Goal: Task Accomplishment & Management: Use online tool/utility

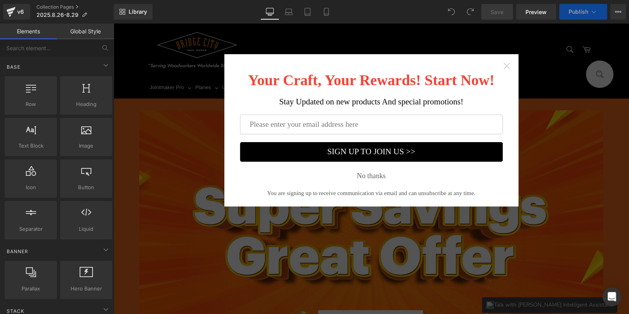
click at [505, 68] on icon "Close widget" at bounding box center [507, 66] width 8 height 8
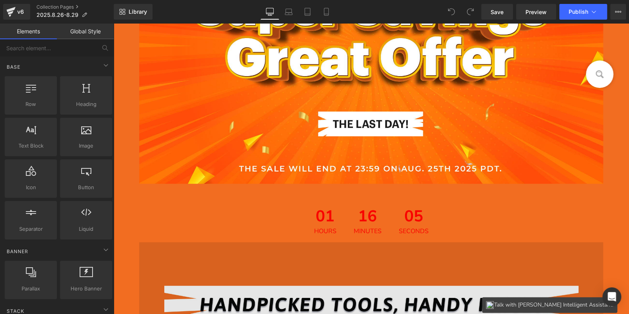
scroll to position [235, 0]
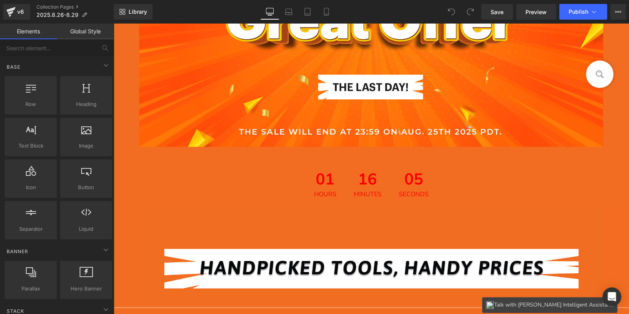
click at [359, 172] on div "01 Hours 16 Minutes 05 Seconds Countdown Timer" at bounding box center [371, 184] width 516 height 42
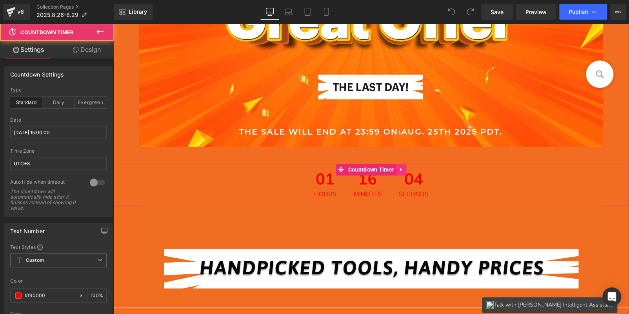
click at [403, 171] on icon at bounding box center [400, 169] width 5 height 6
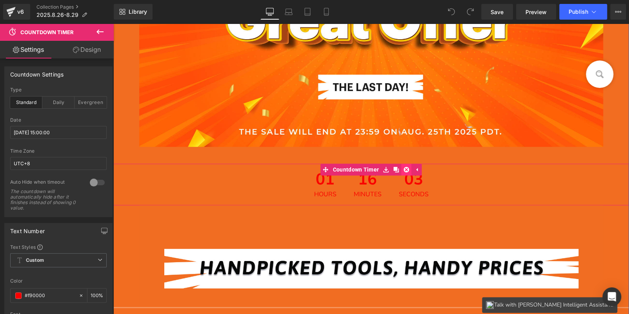
click at [405, 169] on icon at bounding box center [405, 169] width 5 height 6
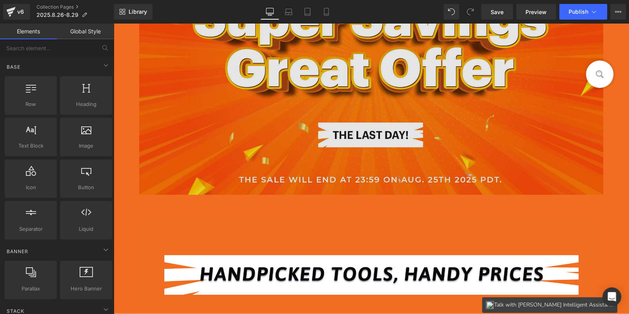
scroll to position [78, 0]
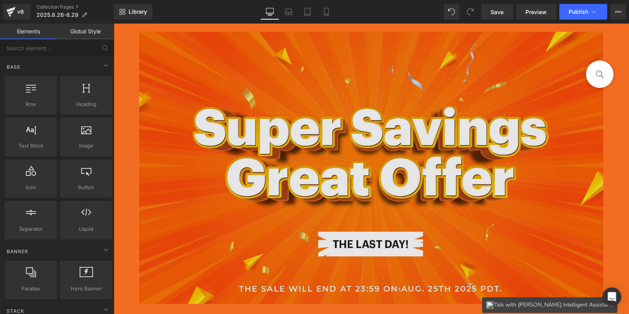
click at [339, 118] on img at bounding box center [371, 176] width 464 height 289
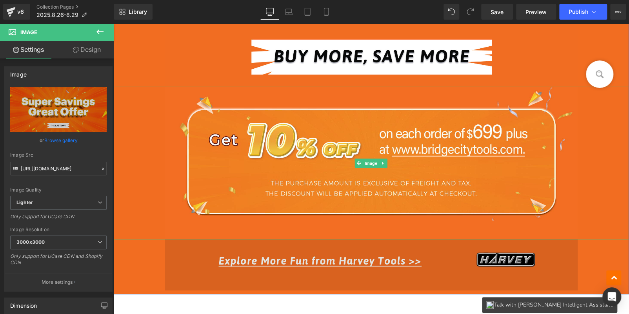
scroll to position [1450, 0]
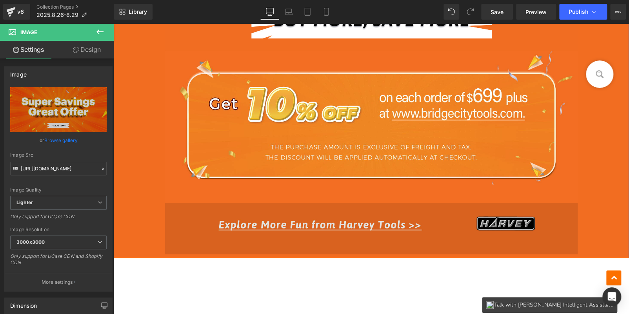
click at [322, 221] on img at bounding box center [371, 228] width 412 height 51
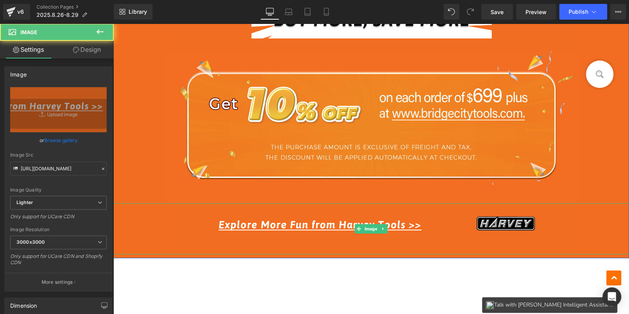
click at [379, 224] on link at bounding box center [383, 228] width 8 height 9
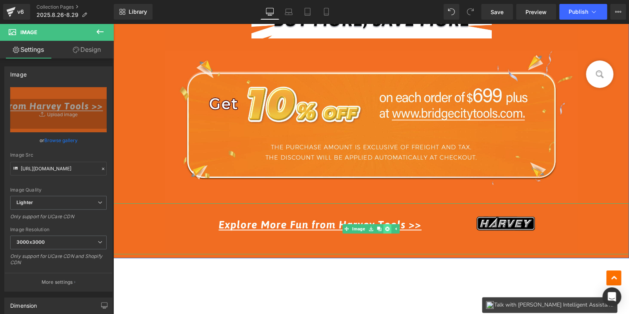
click at [385, 226] on icon at bounding box center [387, 228] width 4 height 5
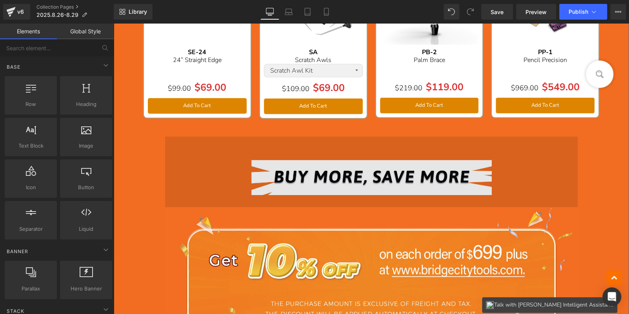
scroll to position [1293, 0]
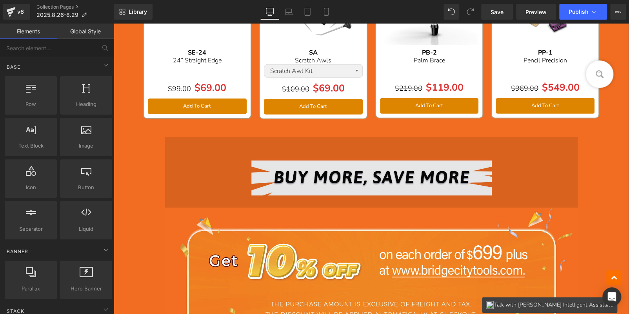
click at [369, 164] on img at bounding box center [371, 172] width 412 height 71
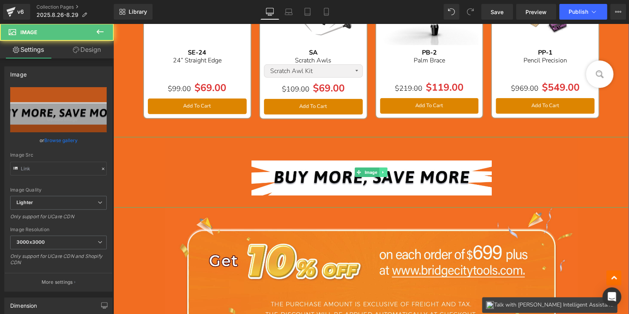
click at [381, 167] on link at bounding box center [383, 171] width 8 height 9
click at [385, 170] on icon at bounding box center [387, 172] width 4 height 5
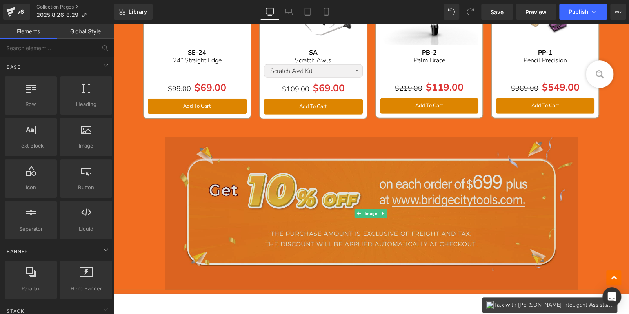
drag, startPoint x: 384, startPoint y: 178, endPoint x: 384, endPoint y: 186, distance: 7.8
click at [384, 178] on img at bounding box center [371, 213] width 412 height 153
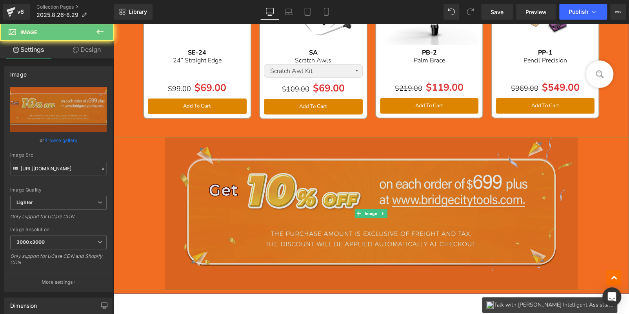
click at [380, 216] on img at bounding box center [371, 213] width 412 height 153
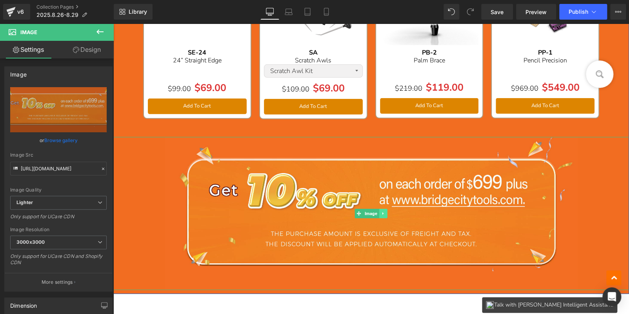
click at [382, 211] on icon at bounding box center [383, 213] width 4 height 5
click at [385, 211] on icon at bounding box center [387, 213] width 4 height 5
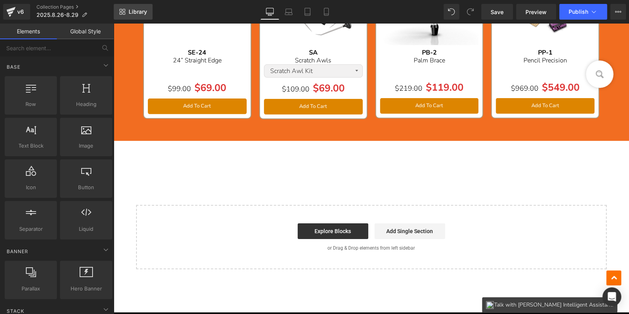
click at [132, 13] on span "Library" at bounding box center [138, 11] width 18 height 7
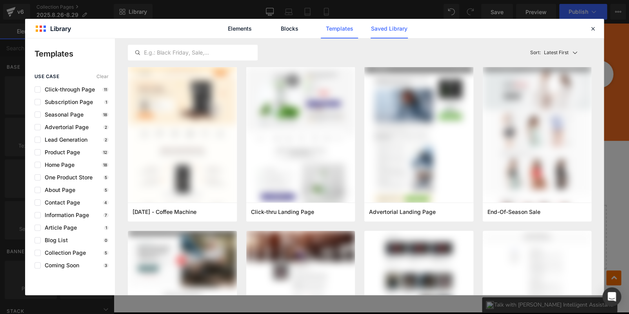
click at [379, 29] on link "Saved Library" at bounding box center [388, 29] width 37 height 20
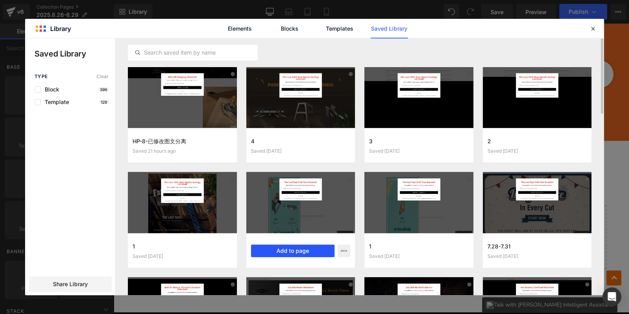
click at [275, 248] on button "Add to page" at bounding box center [293, 250] width 84 height 13
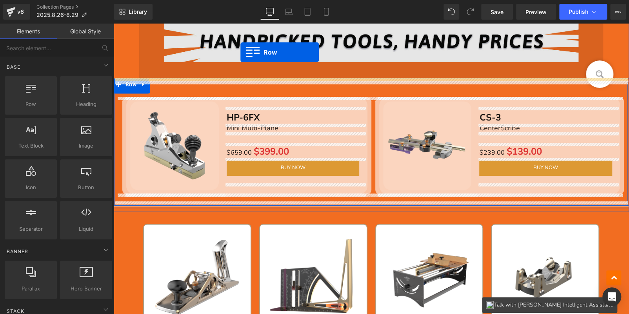
scroll to position [380, 0]
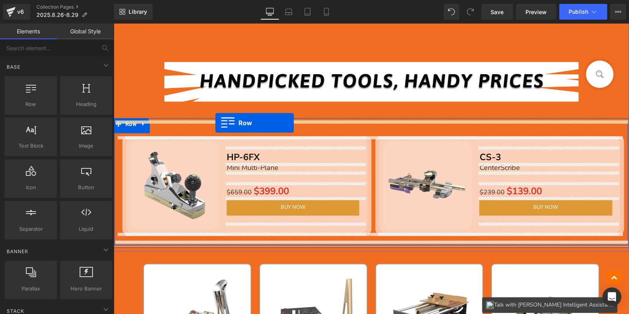
drag, startPoint x: 153, startPoint y: 85, endPoint x: 215, endPoint y: 123, distance: 72.7
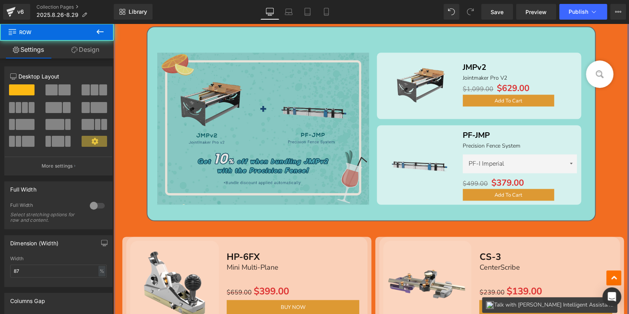
scroll to position [616, 0]
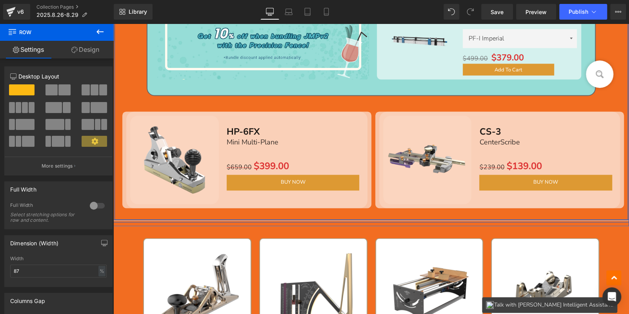
click at [171, 119] on img at bounding box center [174, 159] width 89 height 89
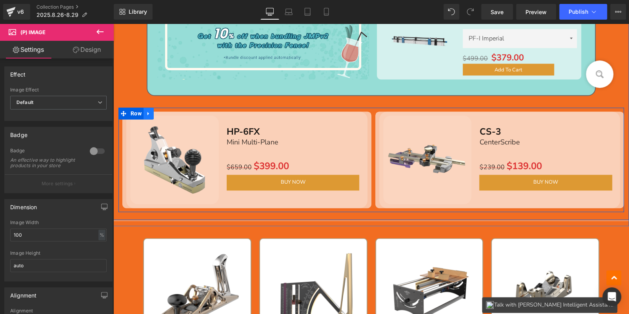
click at [149, 112] on icon at bounding box center [148, 114] width 5 height 6
click at [166, 111] on icon at bounding box center [168, 113] width 5 height 5
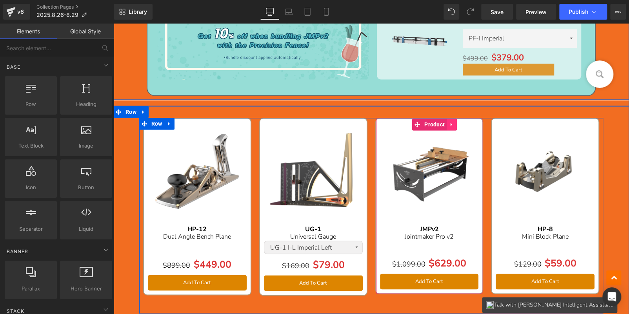
click at [450, 124] on icon at bounding box center [451, 125] width 2 height 4
click at [454, 124] on icon at bounding box center [456, 125] width 5 height 6
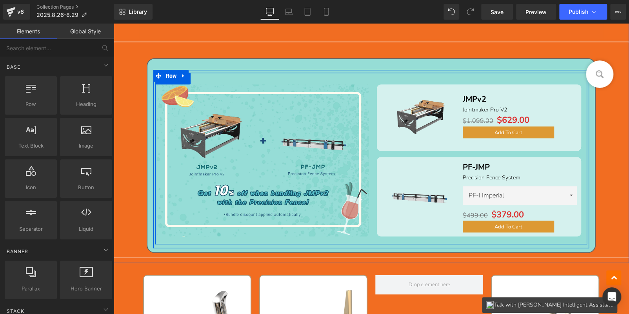
scroll to position [380, 0]
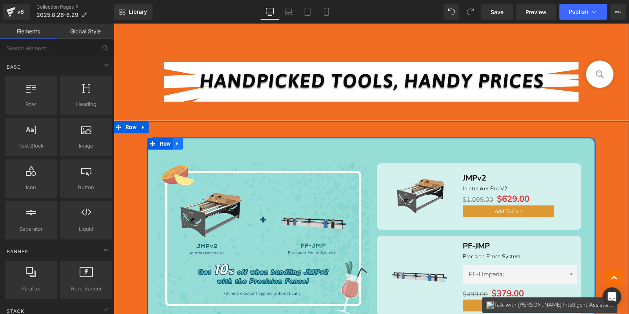
click at [176, 142] on icon at bounding box center [177, 144] width 2 height 4
click at [186, 143] on icon at bounding box center [187, 143] width 5 height 5
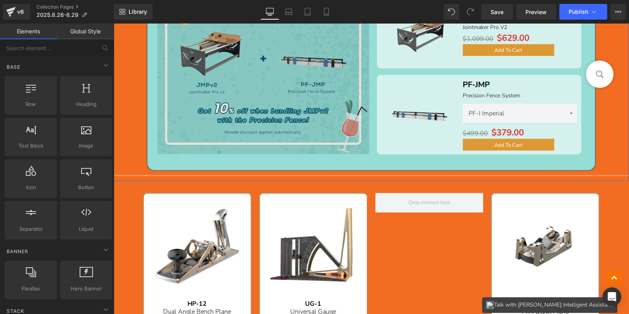
scroll to position [790, 0]
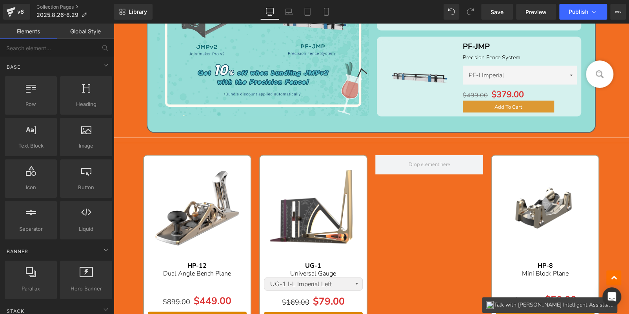
drag, startPoint x: 212, startPoint y: 174, endPoint x: 212, endPoint y: 208, distance: 34.1
click at [212, 174] on img at bounding box center [197, 208] width 99 height 99
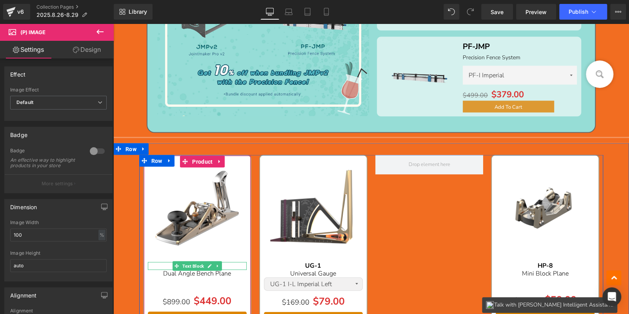
click at [233, 263] on p "HP-12" at bounding box center [197, 264] width 99 height 7
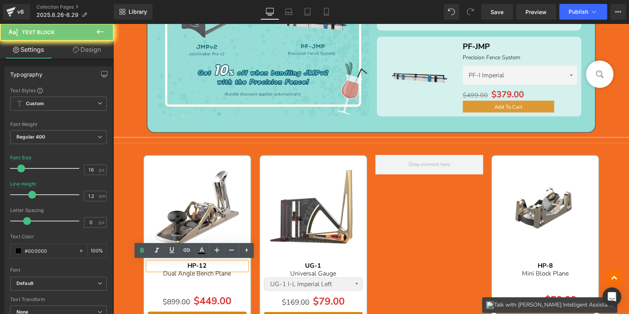
click at [233, 263] on p "HP-12" at bounding box center [197, 264] width 99 height 7
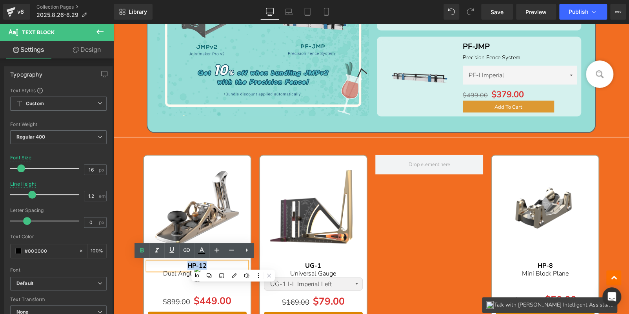
copy b "HP-12"
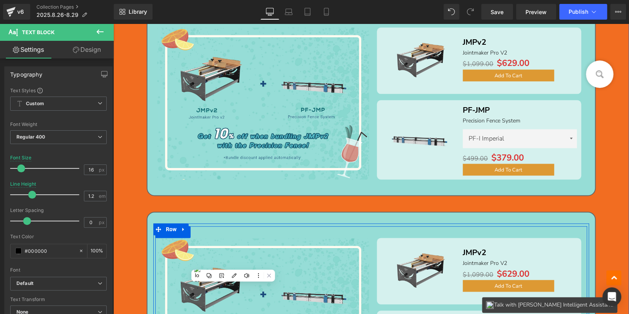
scroll to position [476, 0]
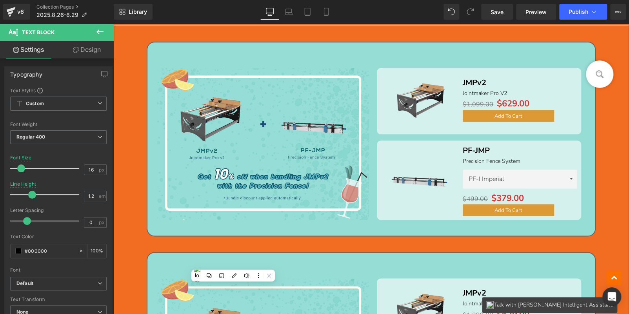
drag, startPoint x: 448, startPoint y: 76, endPoint x: 454, endPoint y: 74, distance: 6.2
click at [448, 76] on link "Sale Off" at bounding box center [420, 99] width 78 height 62
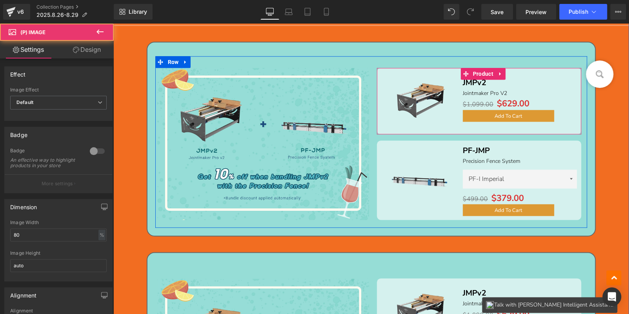
drag, startPoint x: 474, startPoint y: 73, endPoint x: 462, endPoint y: 79, distance: 13.0
click at [474, 73] on span "Product" at bounding box center [483, 74] width 24 height 12
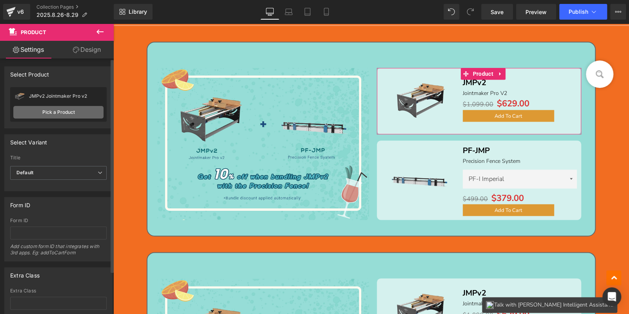
click at [54, 108] on link "Pick a Product" at bounding box center [58, 112] width 90 height 13
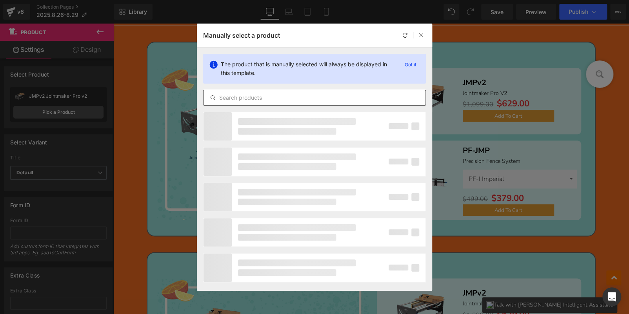
paste input "HP-12"
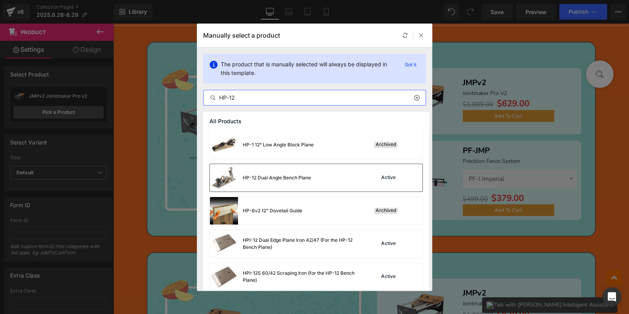
type input "HP-12"
click at [337, 177] on div "HP-12 Dual Angle Bench Plane Active" at bounding box center [316, 177] width 212 height 27
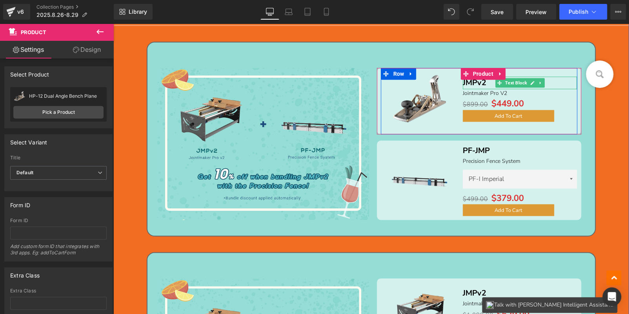
click at [551, 82] on p "JMPv2" at bounding box center [520, 82] width 114 height 13
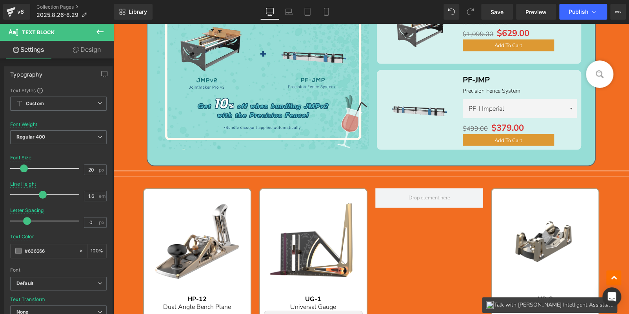
scroll to position [828, 0]
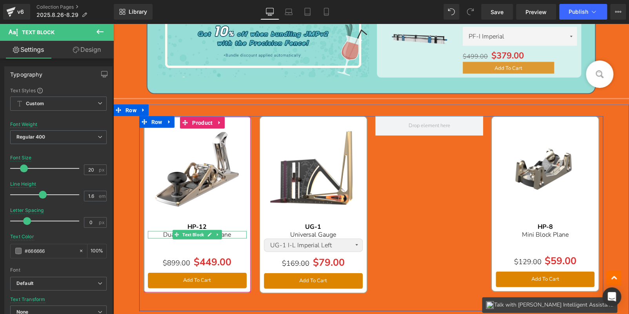
click at [235, 233] on p "Dual Angle Bench Plane" at bounding box center [197, 234] width 99 height 7
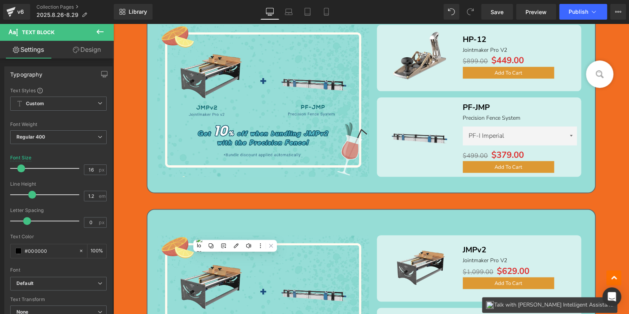
scroll to position [515, 0]
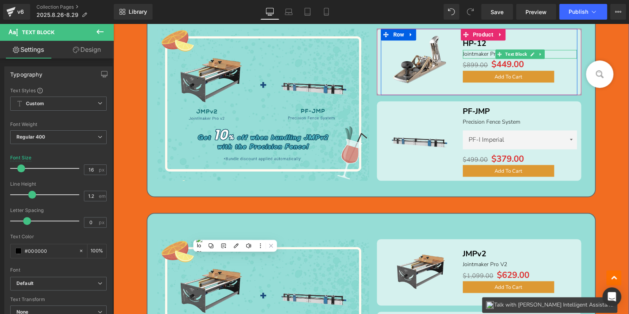
click at [552, 51] on p "Jointmaker Pro V2" at bounding box center [520, 54] width 114 height 9
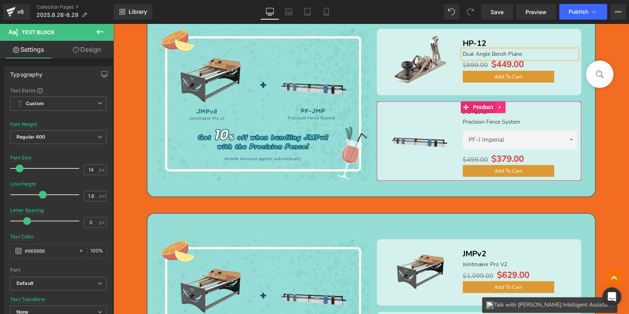
click at [499, 106] on icon at bounding box center [500, 107] width 2 height 4
click at [503, 105] on icon at bounding box center [505, 107] width 5 height 6
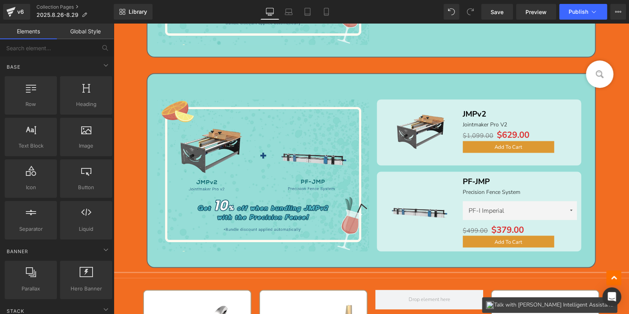
scroll to position [476, 0]
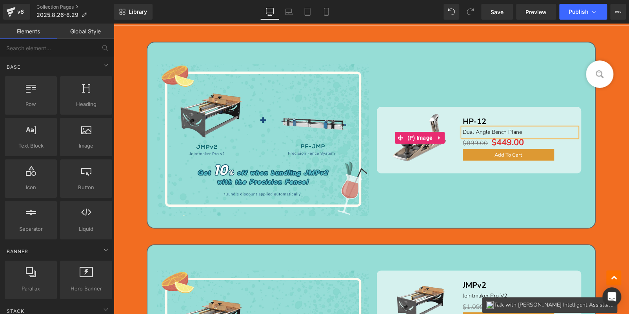
drag, startPoint x: 451, startPoint y: 114, endPoint x: 454, endPoint y: 107, distance: 7.5
click at [451, 114] on link "Sale Off" at bounding box center [420, 138] width 78 height 62
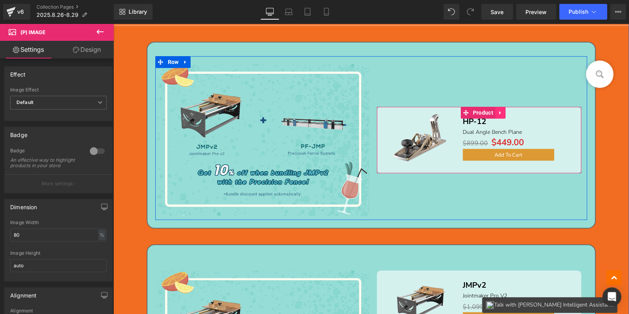
click at [500, 112] on icon at bounding box center [499, 112] width 5 height 6
click at [493, 111] on icon at bounding box center [494, 112] width 5 height 5
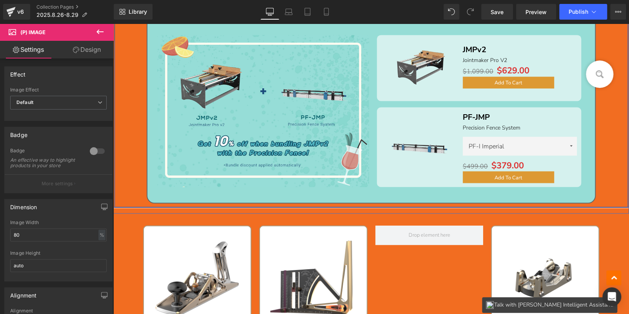
scroll to position [946, 0]
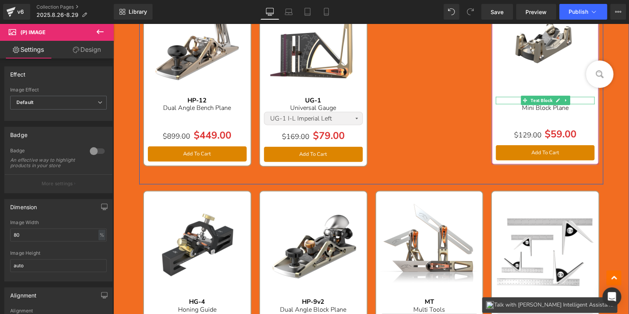
click at [575, 99] on p "HP-8" at bounding box center [545, 100] width 99 height 7
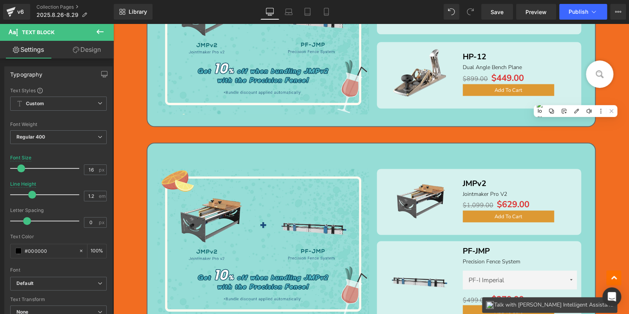
scroll to position [476, 0]
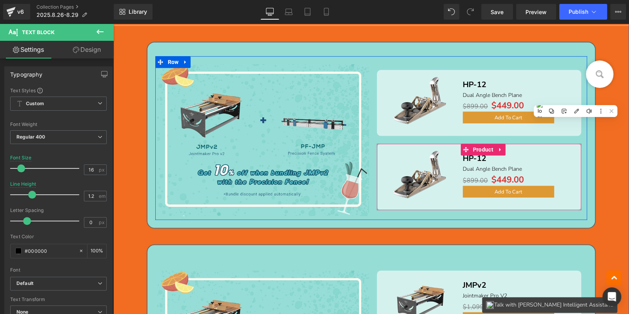
drag, startPoint x: 478, startPoint y: 146, endPoint x: 452, endPoint y: 144, distance: 25.5
click at [478, 146] on span "Product" at bounding box center [483, 149] width 24 height 12
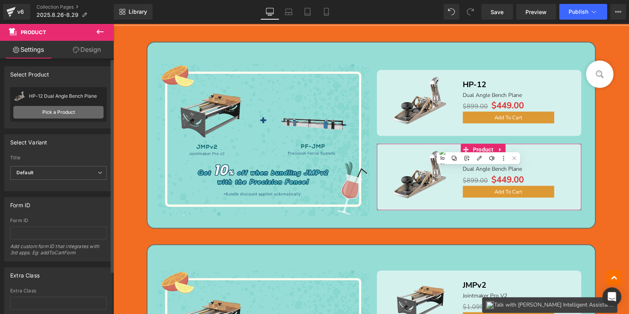
click at [52, 111] on link "Pick a Product" at bounding box center [58, 112] width 90 height 13
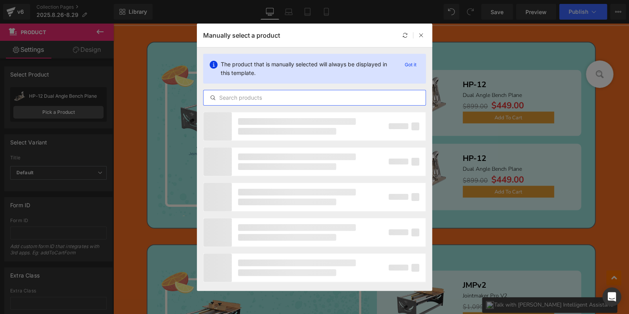
click at [263, 98] on input "text" at bounding box center [314, 97] width 222 height 9
paste input "HP-8"
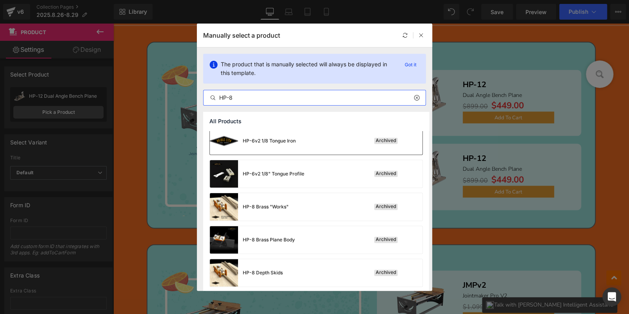
scroll to position [156, 0]
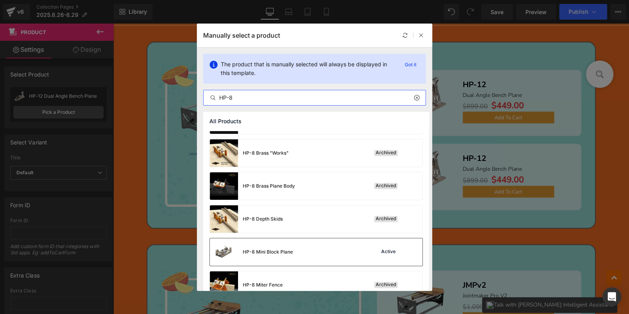
type input "HP-8"
click at [327, 249] on div "HP-8 Mini Block Plane Active" at bounding box center [316, 251] width 212 height 27
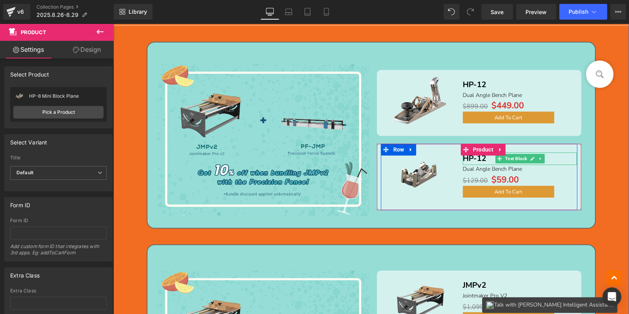
click at [555, 158] on p "HP-12" at bounding box center [520, 158] width 114 height 13
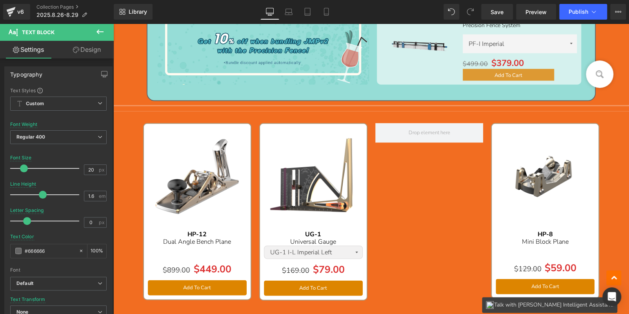
scroll to position [828, 0]
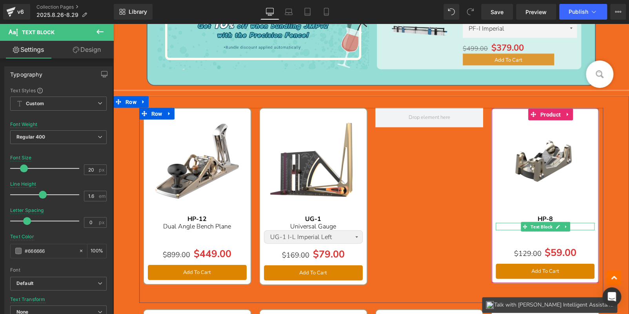
click at [575, 223] on p "Mini Block Plane" at bounding box center [545, 225] width 99 height 7
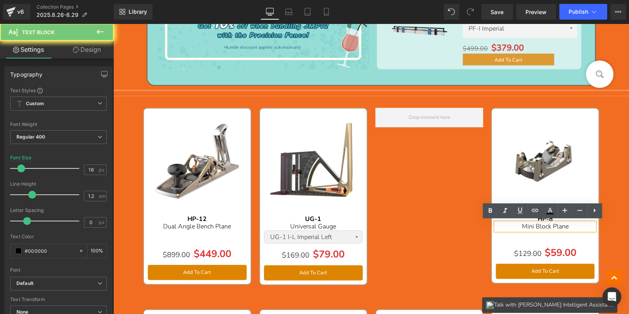
click at [575, 223] on p "Mini Block Plane" at bounding box center [545, 225] width 99 height 7
copy span "Mini Block Plane"
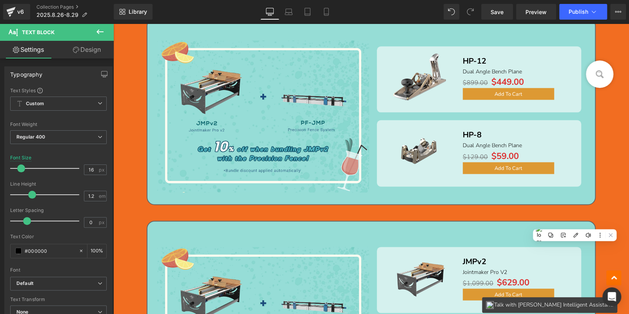
scroll to position [476, 0]
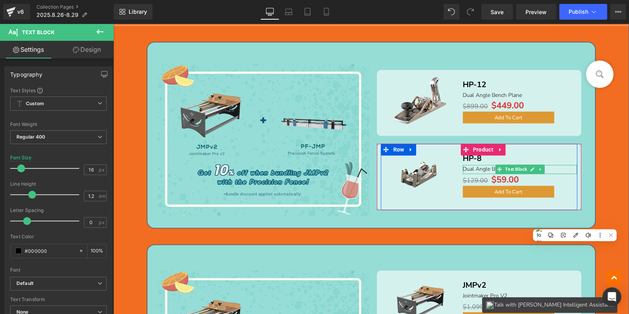
click at [553, 169] on p "Dual Angle Bench Plane" at bounding box center [520, 169] width 114 height 9
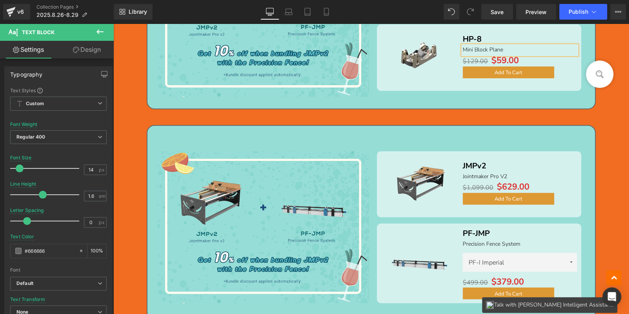
scroll to position [711, 0]
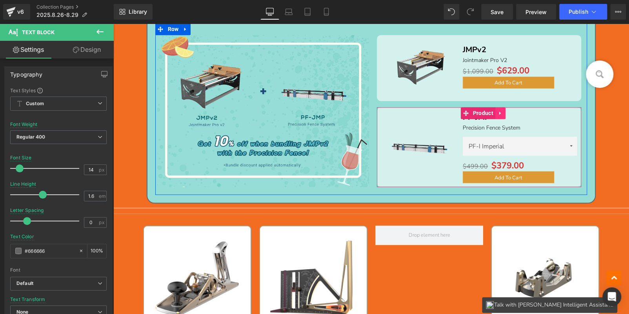
click at [497, 110] on icon at bounding box center [499, 113] width 5 height 6
click at [505, 111] on icon at bounding box center [505, 112] width 5 height 5
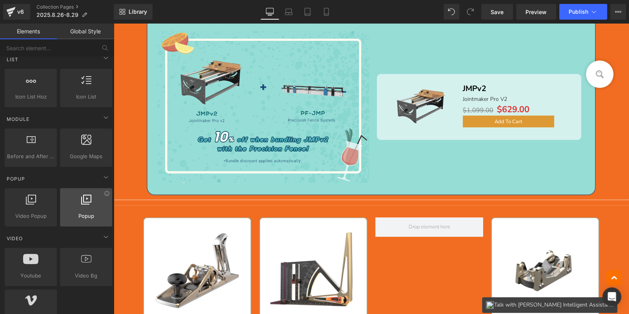
scroll to position [313, 0]
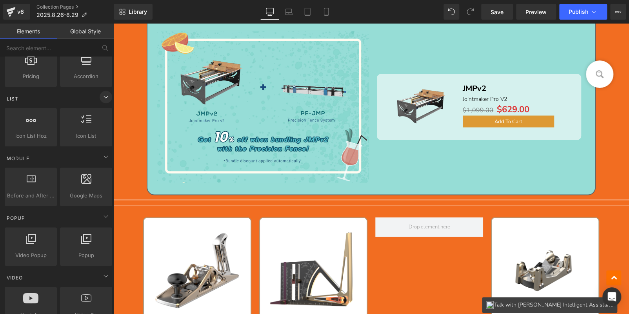
click at [103, 100] on span at bounding box center [106, 97] width 13 height 13
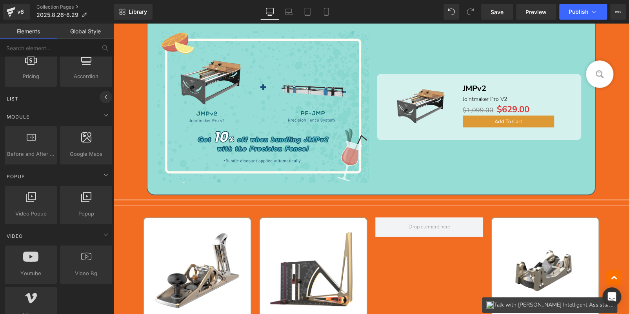
click at [103, 100] on span at bounding box center [106, 97] width 13 height 13
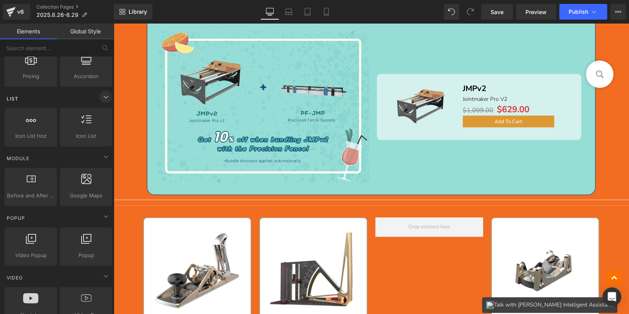
click at [103, 100] on span at bounding box center [106, 97] width 13 height 13
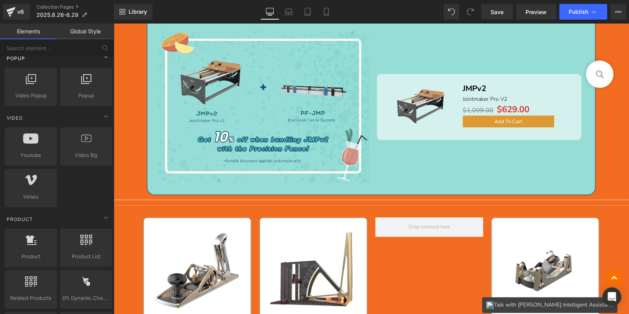
scroll to position [509, 0]
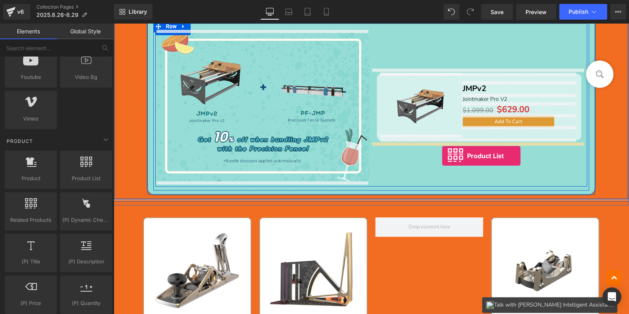
drag, startPoint x: 193, startPoint y: 183, endPoint x: 442, endPoint y: 156, distance: 250.4
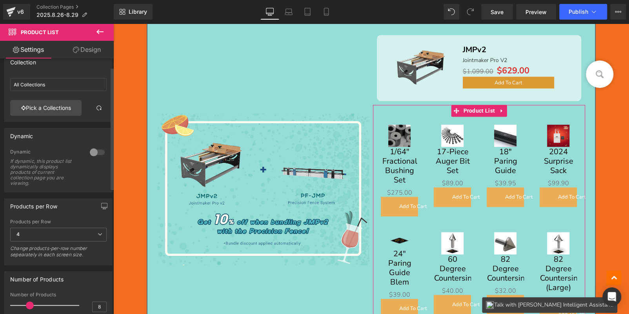
scroll to position [0, 0]
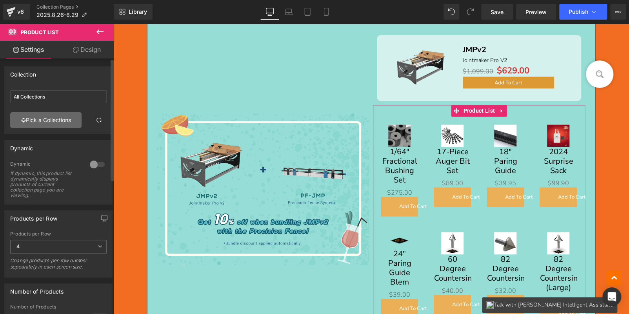
click at [58, 122] on link "Pick a Collections" at bounding box center [45, 120] width 71 height 16
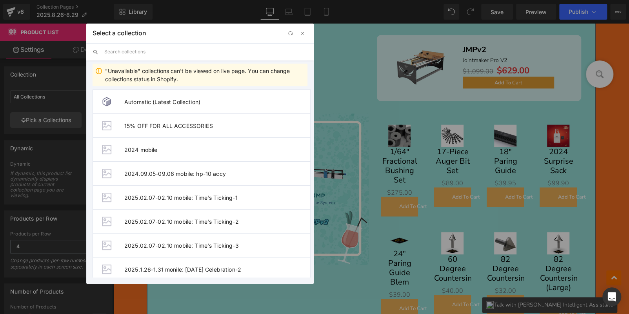
click at [138, 51] on input "text" at bounding box center [205, 51] width 203 height 17
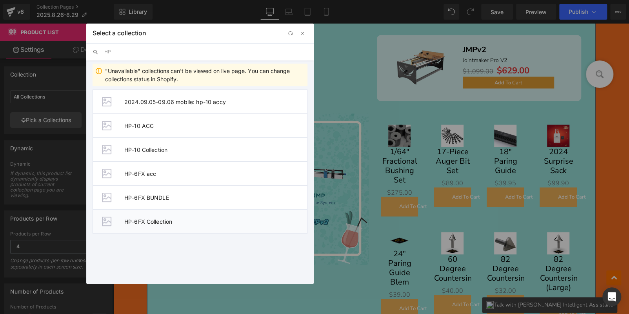
type input "HP"
click at [158, 227] on li "HP-6FX Collection" at bounding box center [200, 221] width 215 height 24
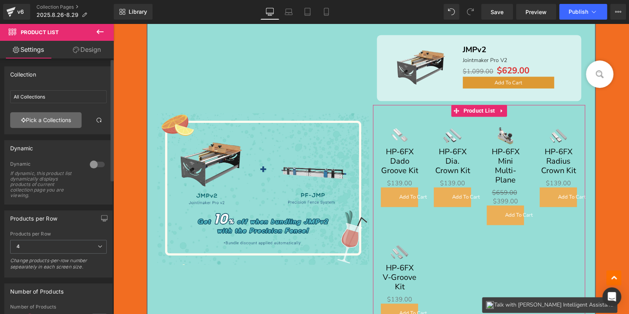
click at [42, 116] on link "Pick a Collections" at bounding box center [45, 120] width 71 height 16
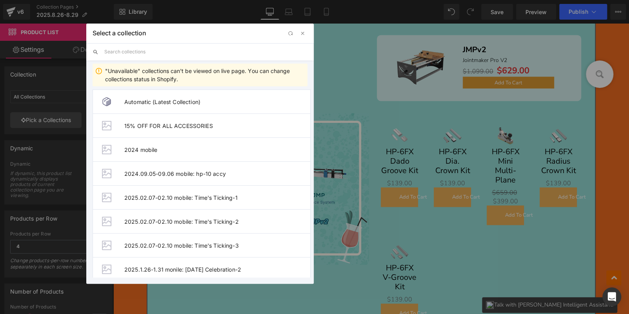
click at [148, 53] on input "text" at bounding box center [205, 51] width 203 height 17
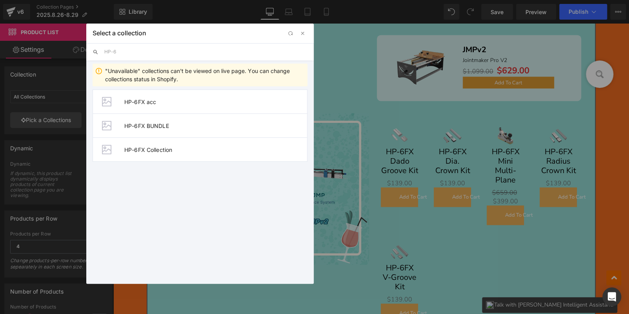
click at [220, 189] on div "Automatic (Latest Collection) 15% OFF FOR ALL ACCESSORIES 2024 mobile 2024.09.0…" at bounding box center [199, 181] width 227 height 191
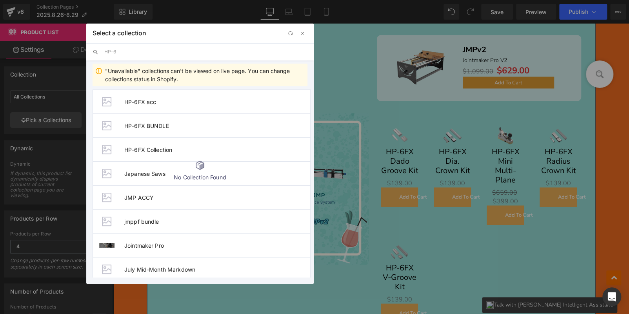
click at [142, 53] on input "HP-6" at bounding box center [205, 51] width 203 height 17
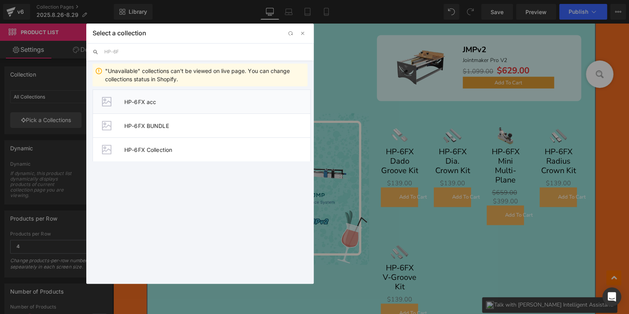
type input "HP-6F"
click at [166, 101] on span "HP-6FX acc" at bounding box center [217, 101] width 186 height 7
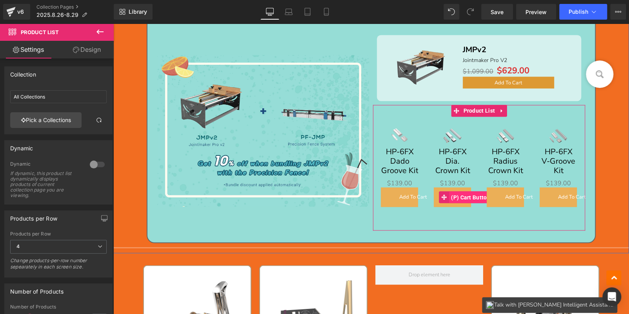
click at [459, 195] on span "(P) Cart Button" at bounding box center [470, 197] width 43 height 12
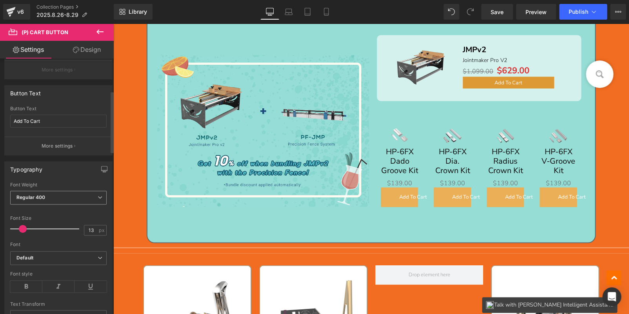
scroll to position [117, 0]
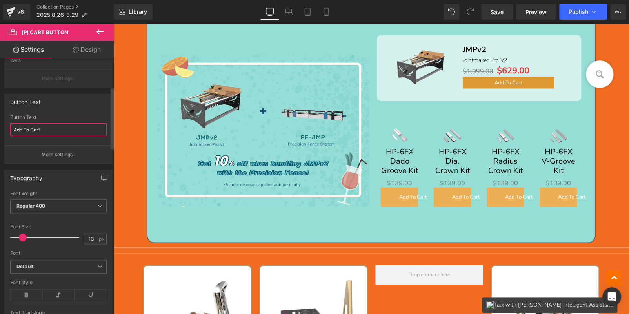
drag, startPoint x: 36, startPoint y: 130, endPoint x: 2, endPoint y: 126, distance: 35.1
click at [0, 128] on div "Button Text Add To Cart Button Text Add To Cart More settings" at bounding box center [58, 126] width 117 height 76
drag, startPoint x: 29, startPoint y: 128, endPoint x: 0, endPoint y: 126, distance: 29.1
click at [0, 127] on div "Button Text Add To Cart Button Text buy More settings" at bounding box center [58, 126] width 117 height 76
type input "BUY"
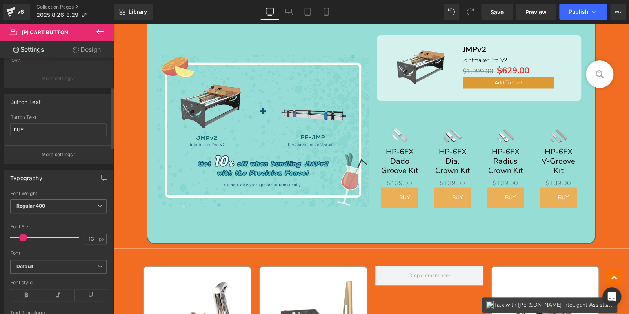
click at [25, 234] on span at bounding box center [23, 237] width 8 height 8
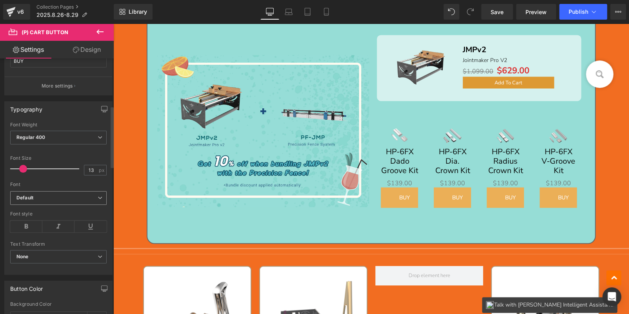
scroll to position [196, 0]
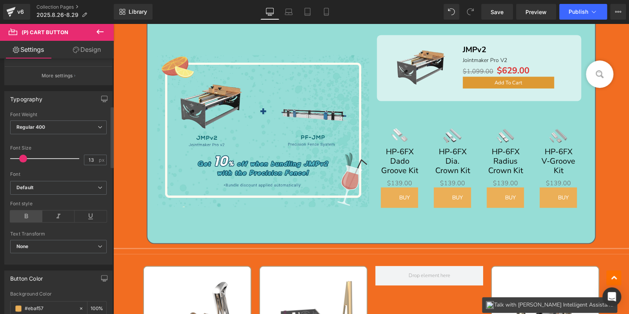
click at [31, 215] on icon at bounding box center [26, 216] width 32 height 12
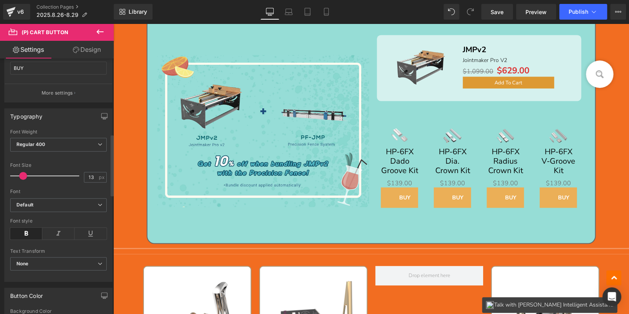
scroll to position [117, 0]
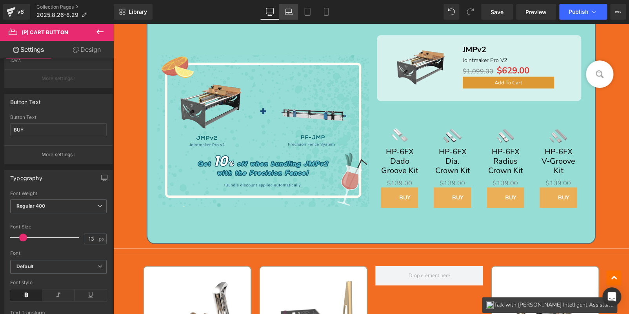
click at [289, 15] on icon at bounding box center [288, 14] width 7 height 2
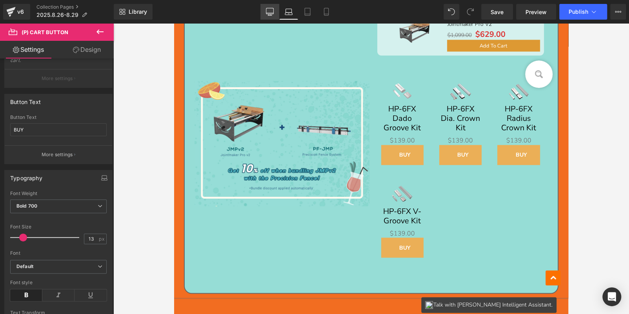
scroll to position [701, 0]
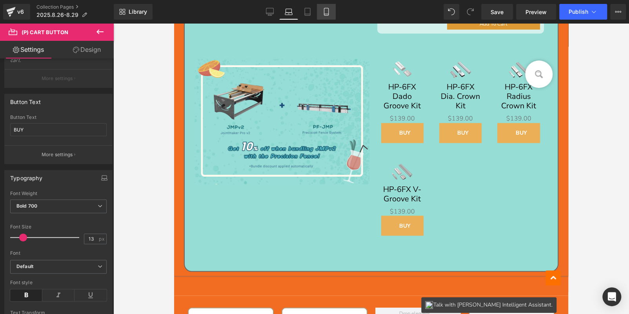
click at [324, 11] on icon at bounding box center [326, 11] width 4 height 7
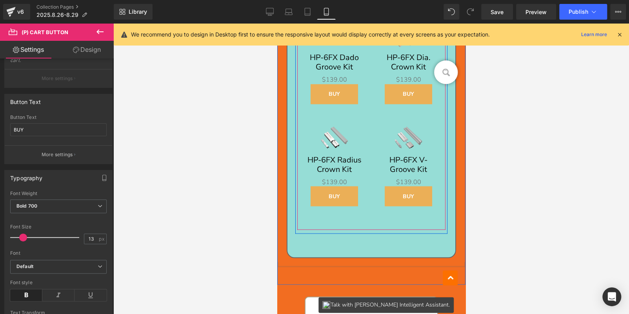
scroll to position [740, 0]
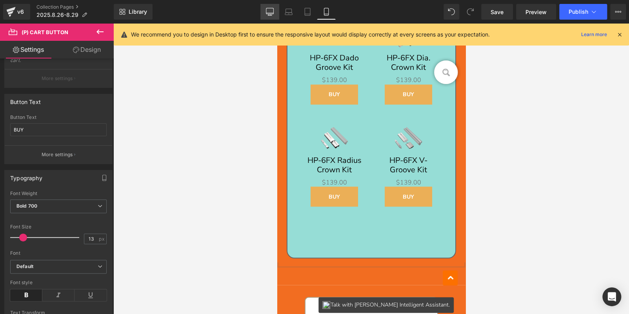
click at [271, 11] on icon at bounding box center [270, 12] width 8 height 8
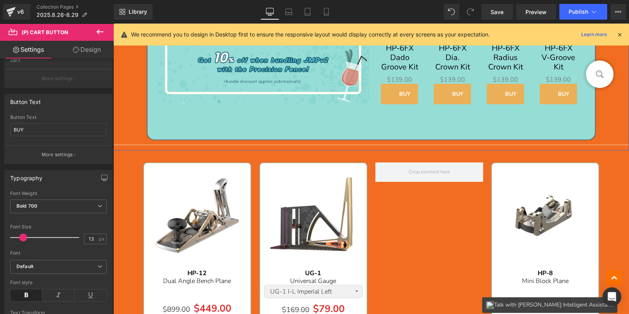
scroll to position [657, 0]
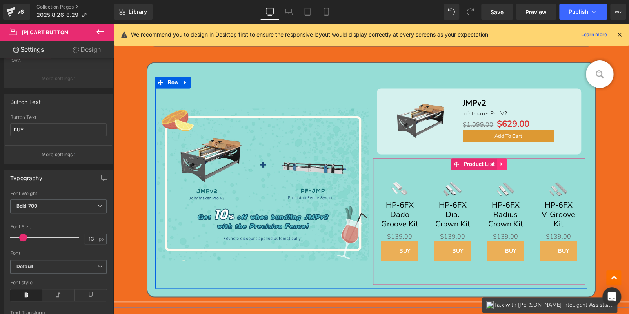
click at [501, 163] on icon at bounding box center [502, 164] width 2 height 4
click at [506, 163] on icon at bounding box center [506, 164] width 5 height 6
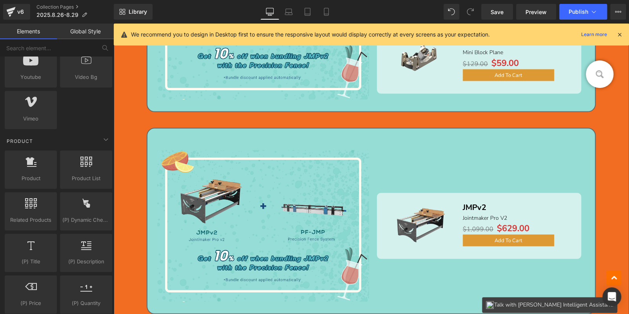
scroll to position [618, 0]
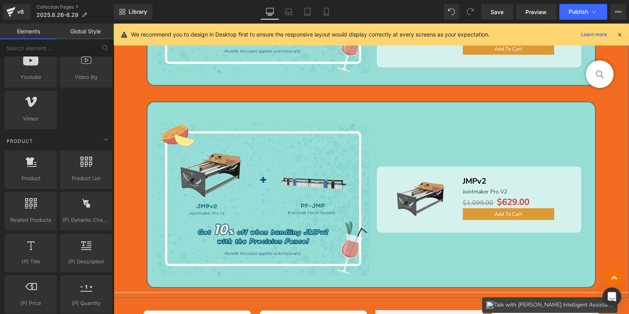
drag, startPoint x: 521, startPoint y: 176, endPoint x: 510, endPoint y: 177, distance: 11.4
click at [521, 176] on div "JMPv2 Text Block" at bounding box center [520, 181] width 114 height 13
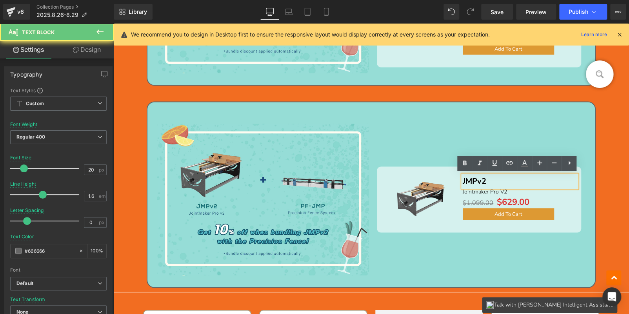
click at [494, 177] on p "JMPv2" at bounding box center [520, 181] width 114 height 13
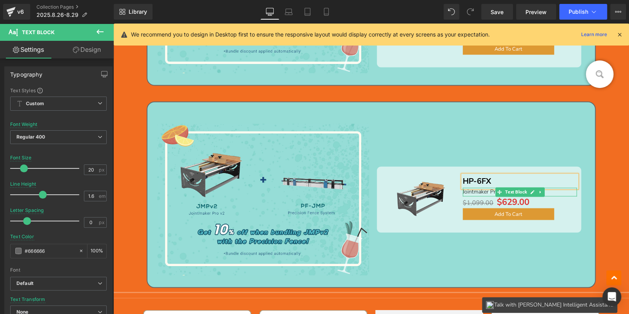
click at [544, 190] on p "Jointmaker Pro V2" at bounding box center [520, 191] width 114 height 9
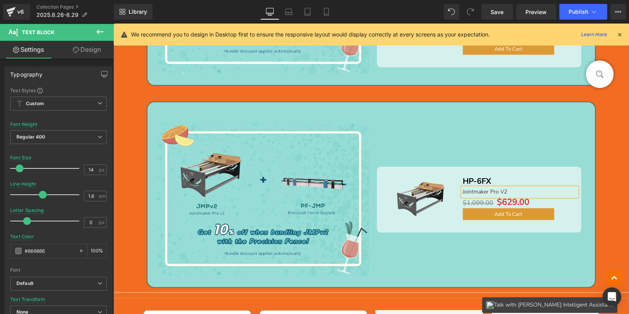
paste div
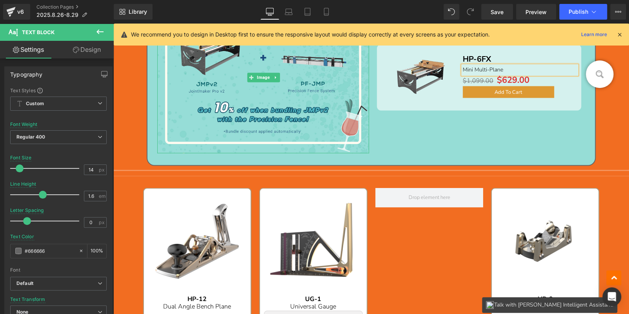
scroll to position [853, 0]
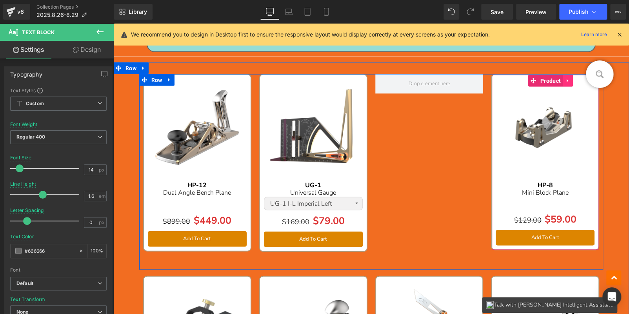
click at [565, 79] on icon at bounding box center [567, 81] width 5 height 6
click at [570, 80] on icon at bounding box center [572, 80] width 5 height 5
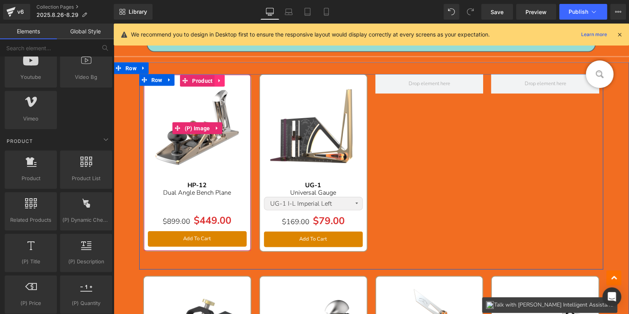
click at [212, 91] on img at bounding box center [197, 128] width 99 height 99
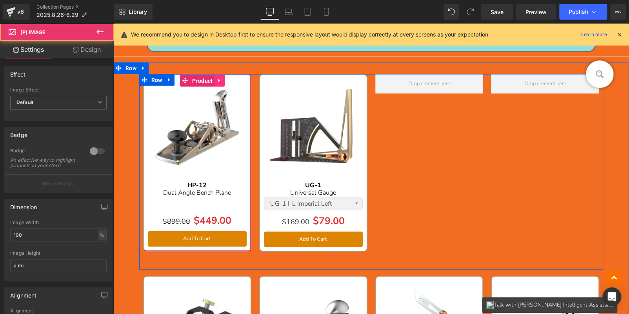
click at [219, 78] on icon at bounding box center [219, 81] width 5 height 6
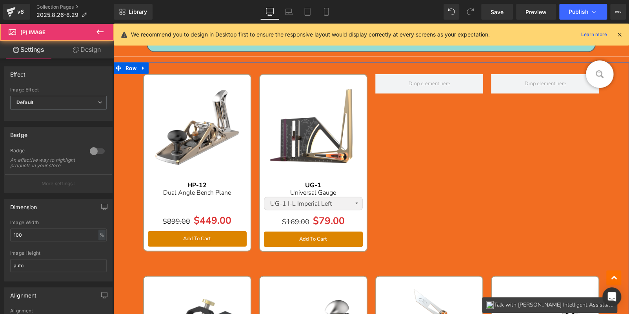
click at [200, 105] on img at bounding box center [197, 128] width 99 height 99
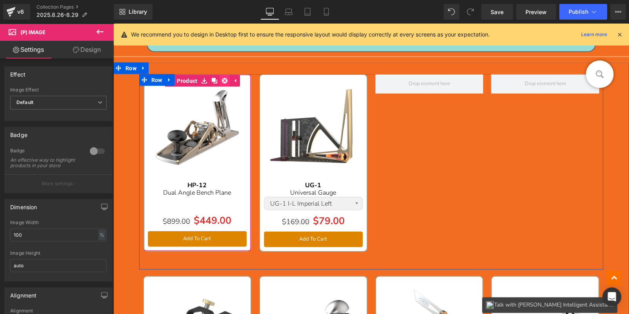
click at [225, 79] on icon at bounding box center [224, 80] width 5 height 5
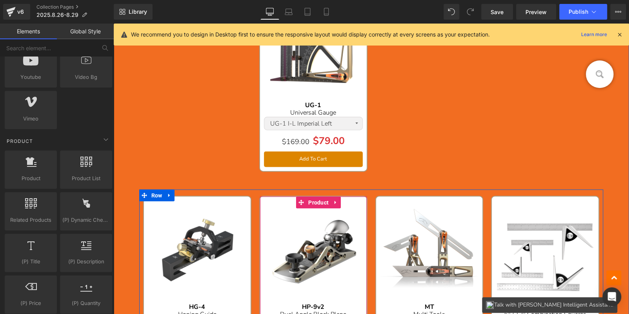
scroll to position [893, 0]
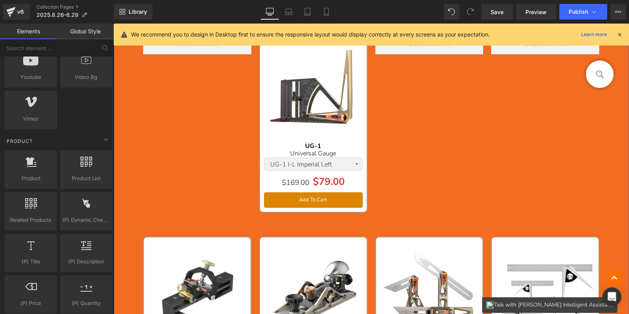
click at [292, 262] on img at bounding box center [313, 290] width 99 height 99
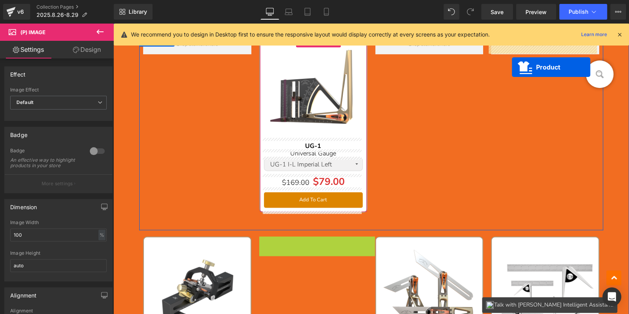
drag, startPoint x: 296, startPoint y: 245, endPoint x: 512, endPoint y: 67, distance: 279.6
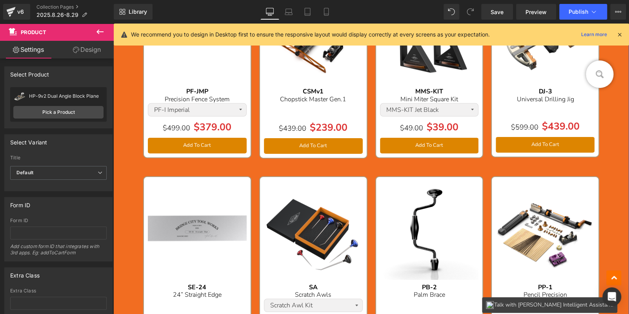
scroll to position [1324, 0]
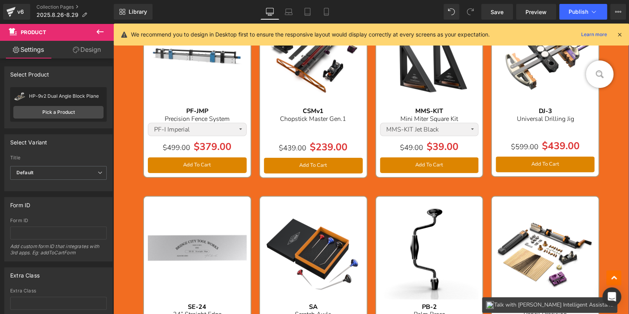
click at [546, 212] on img at bounding box center [545, 249] width 99 height 99
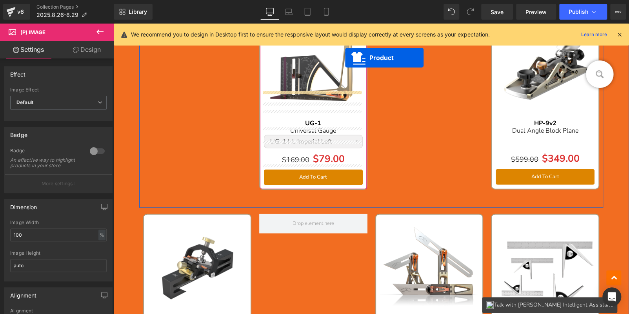
scroll to position [892, 0]
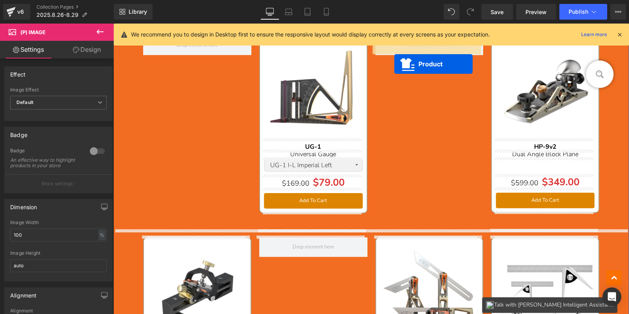
drag, startPoint x: 528, startPoint y: 202, endPoint x: 395, endPoint y: 65, distance: 190.7
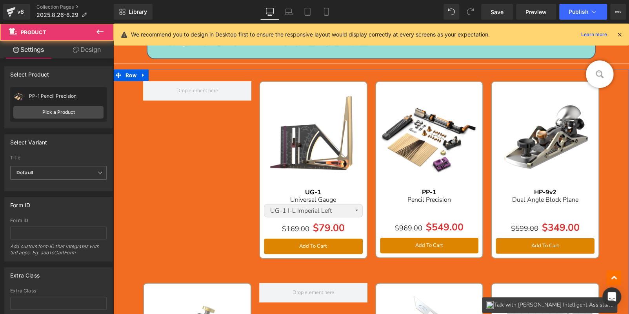
scroll to position [774, 0]
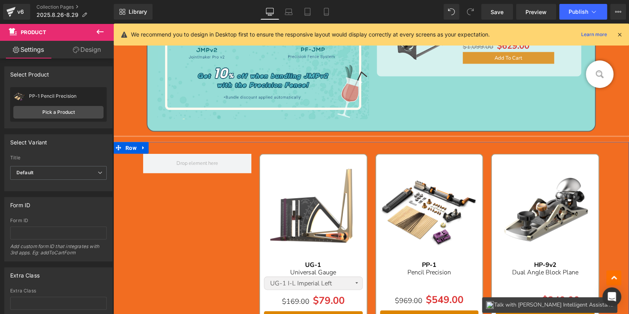
click at [318, 173] on img at bounding box center [313, 207] width 99 height 99
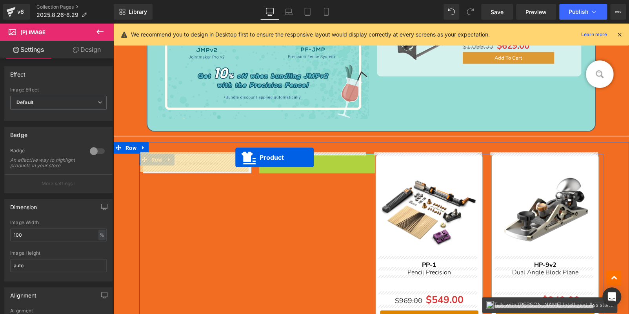
drag, startPoint x: 239, startPoint y: 158, endPoint x: 397, endPoint y: 170, distance: 158.8
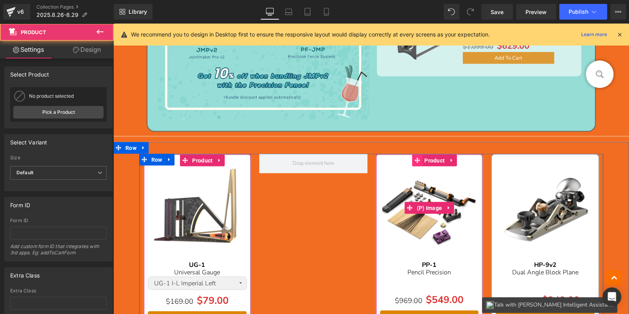
drag, startPoint x: 396, startPoint y: 164, endPoint x: 411, endPoint y: 156, distance: 17.4
click at [396, 164] on img at bounding box center [429, 207] width 99 height 99
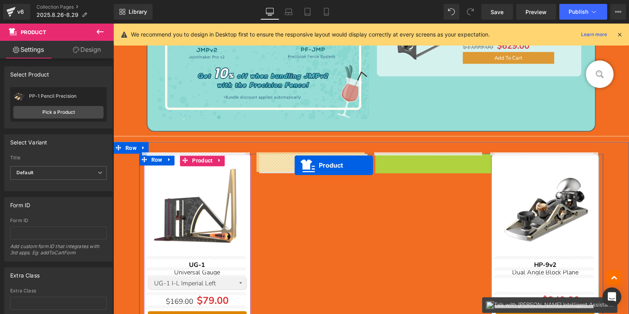
drag, startPoint x: 401, startPoint y: 160, endPoint x: 292, endPoint y: 164, distance: 109.1
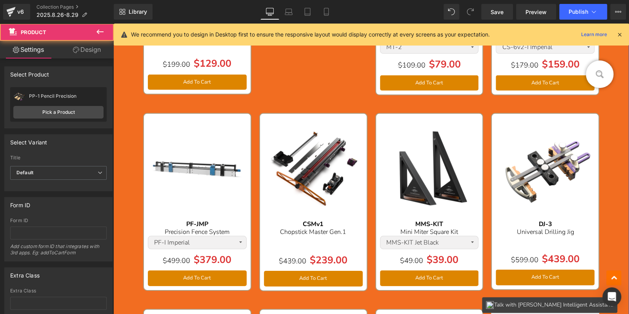
scroll to position [1245, 0]
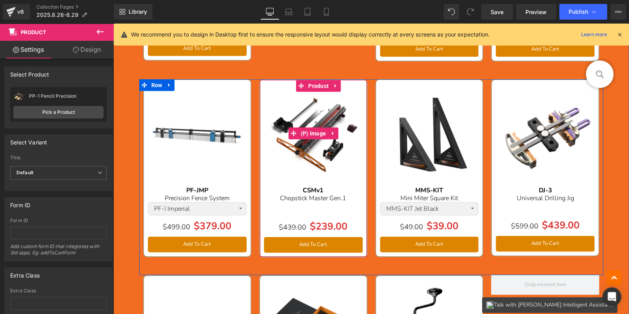
click at [313, 113] on img at bounding box center [313, 133] width 99 height 99
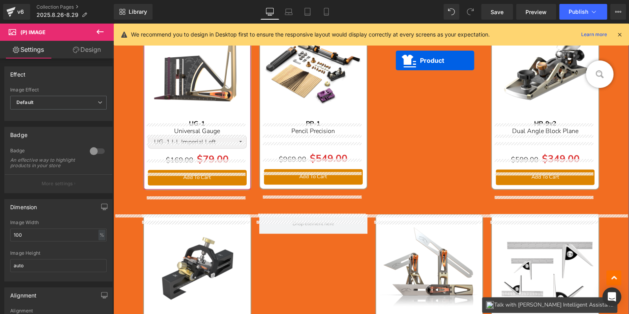
scroll to position [899, 0]
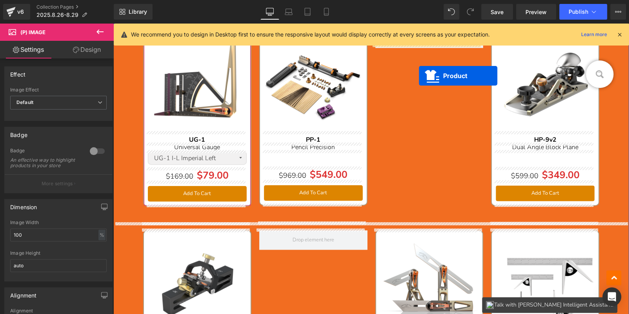
drag, startPoint x: 296, startPoint y: 86, endPoint x: 419, endPoint y: 76, distance: 123.1
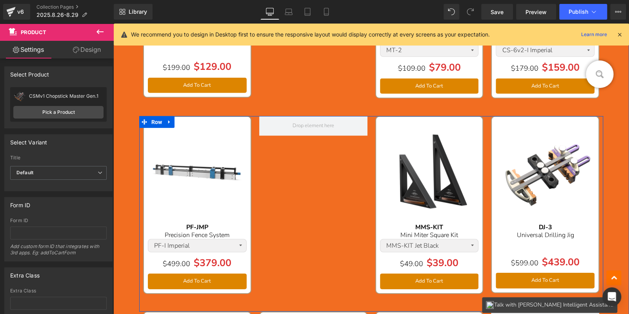
scroll to position [1252, 0]
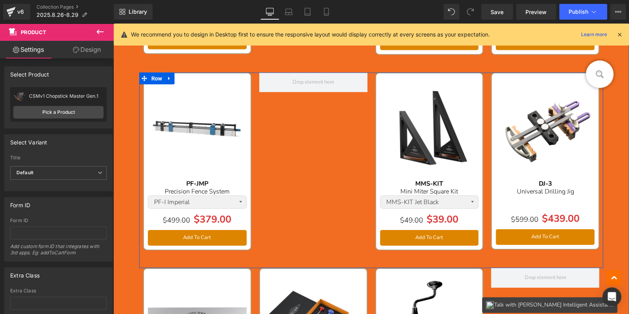
click at [198, 88] on img at bounding box center [197, 126] width 99 height 99
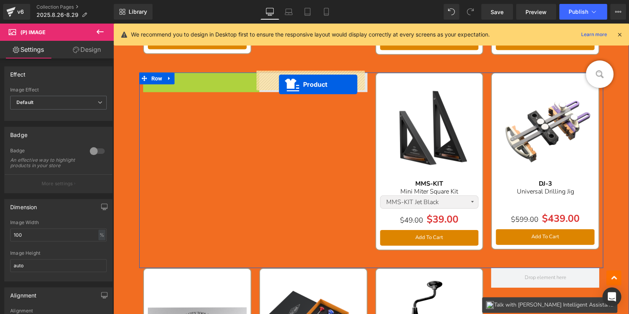
drag, startPoint x: 181, startPoint y: 79, endPoint x: 284, endPoint y: 84, distance: 102.9
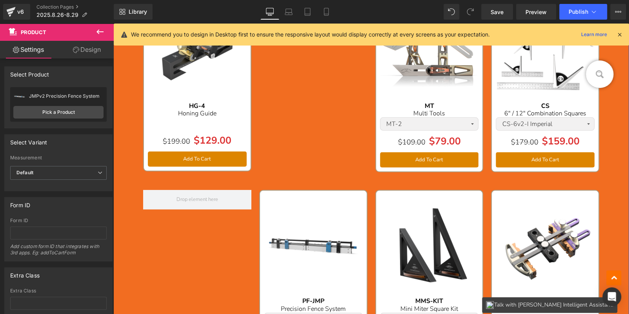
scroll to position [1056, 0]
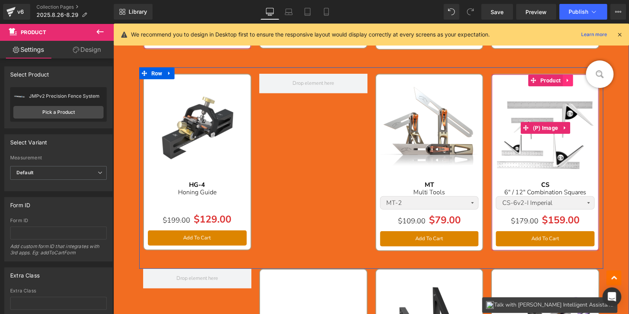
drag, startPoint x: 551, startPoint y: 101, endPoint x: 563, endPoint y: 80, distance: 23.5
click at [551, 100] on img at bounding box center [545, 127] width 99 height 99
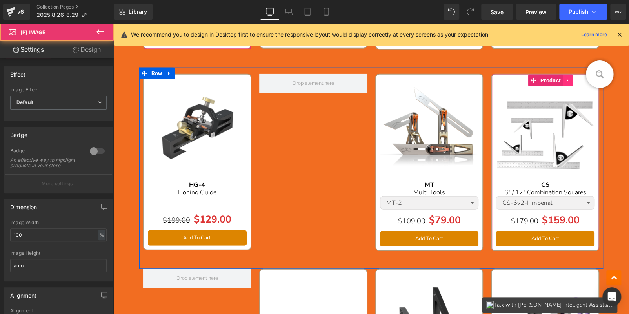
click at [565, 78] on icon at bounding box center [567, 80] width 5 height 6
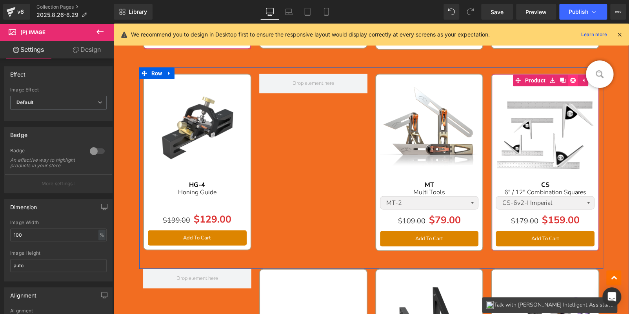
click at [570, 80] on icon at bounding box center [572, 80] width 5 height 5
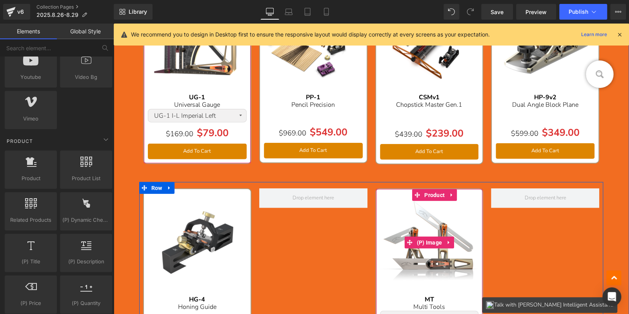
scroll to position [821, 0]
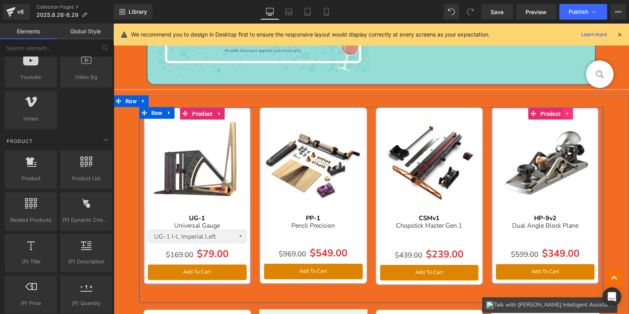
click at [564, 116] on link at bounding box center [568, 113] width 10 height 12
click at [560, 114] on icon at bounding box center [562, 113] width 5 height 5
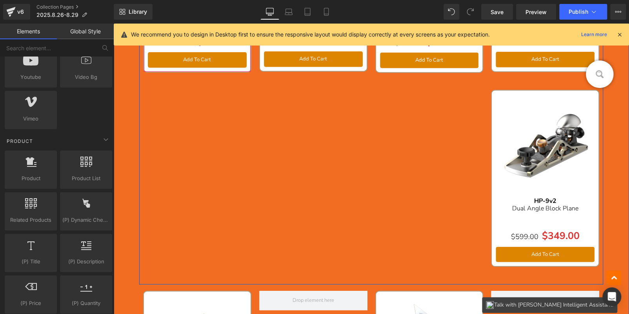
scroll to position [1066, 0]
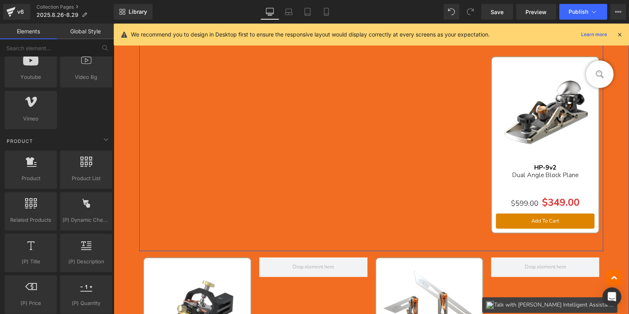
click at [503, 83] on img at bounding box center [545, 110] width 99 height 99
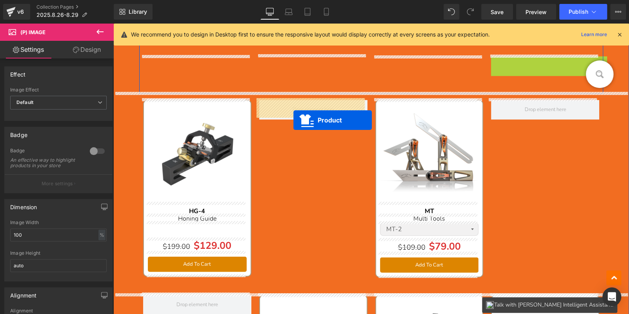
drag, startPoint x: 516, startPoint y: 79, endPoint x: 293, endPoint y: 120, distance: 227.1
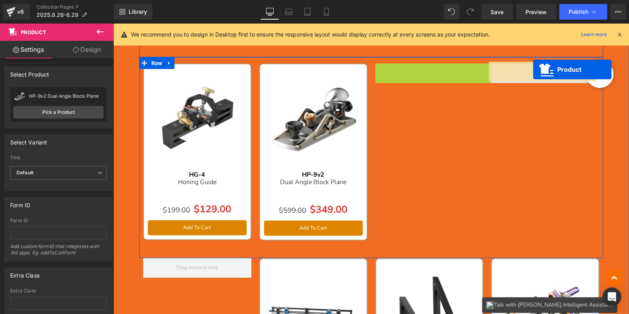
drag, startPoint x: 412, startPoint y: 67, endPoint x: 532, endPoint y: 69, distance: 119.6
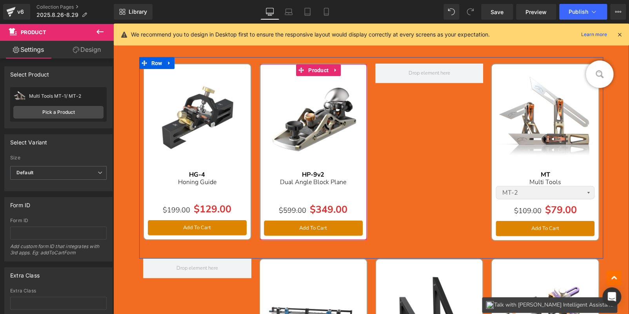
drag, startPoint x: 318, startPoint y: 69, endPoint x: 213, endPoint y: 79, distance: 105.1
click at [318, 69] on span "Product" at bounding box center [318, 70] width 24 height 12
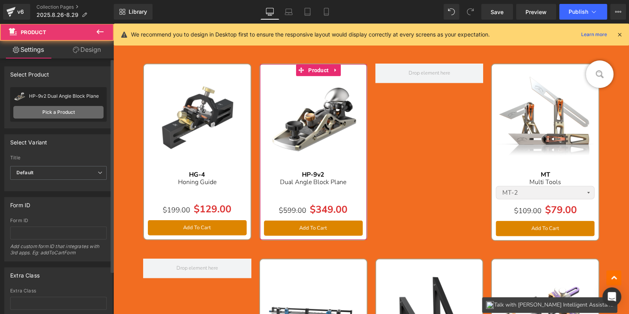
click at [84, 110] on link "Pick a Product" at bounding box center [58, 112] width 90 height 13
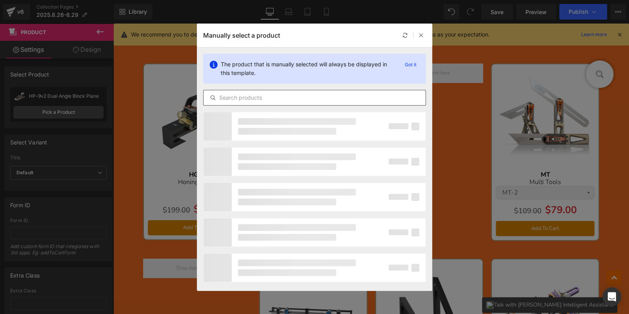
click at [316, 101] on input "text" at bounding box center [314, 97] width 222 height 9
paste input "CS-3"
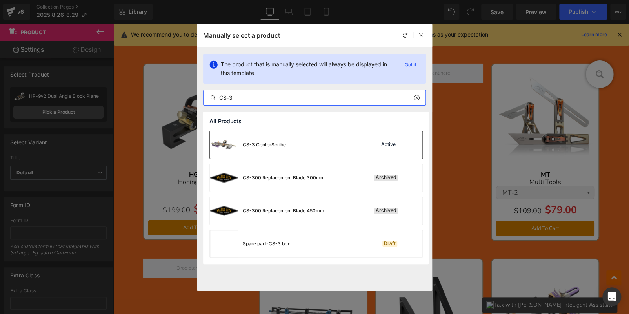
type input "CS-3"
click at [354, 142] on div "CS-3 CenterScribe Active" at bounding box center [316, 144] width 212 height 27
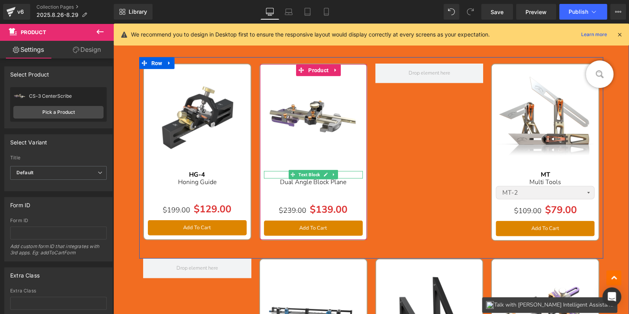
click at [346, 171] on p "HP-9v2" at bounding box center [313, 174] width 99 height 7
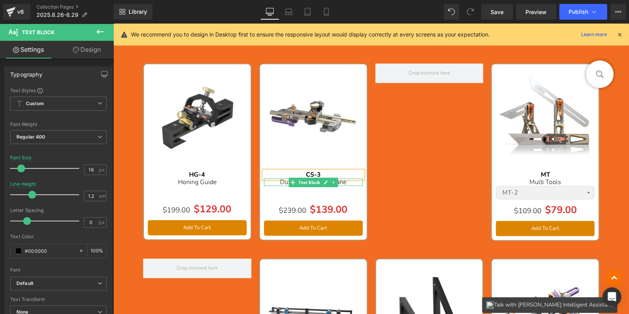
click at [355, 180] on p "Dual Angle Block Plane" at bounding box center [313, 181] width 99 height 7
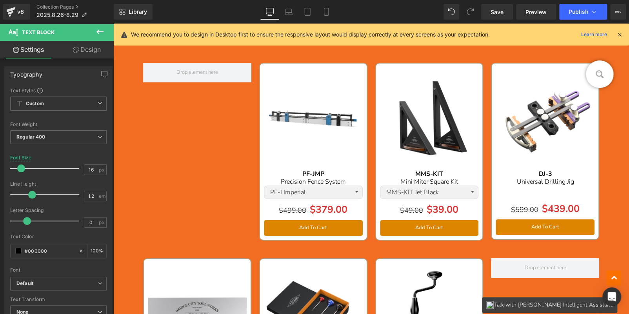
scroll to position [1262, 0]
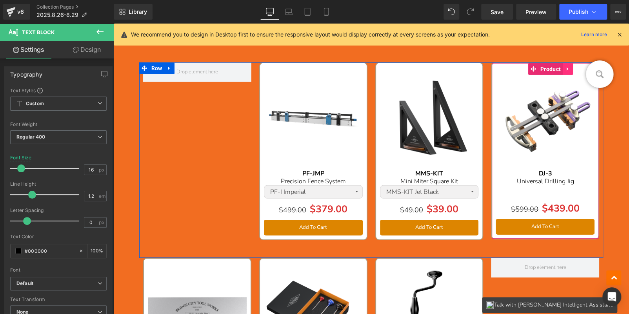
click at [565, 69] on icon at bounding box center [567, 69] width 5 height 6
click at [560, 69] on icon at bounding box center [562, 68] width 5 height 5
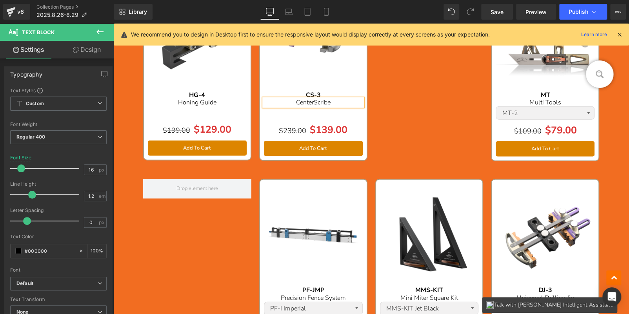
scroll to position [1162, 0]
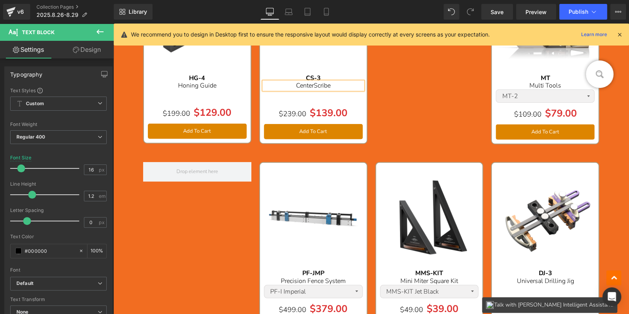
click at [520, 175] on img at bounding box center [545, 216] width 99 height 99
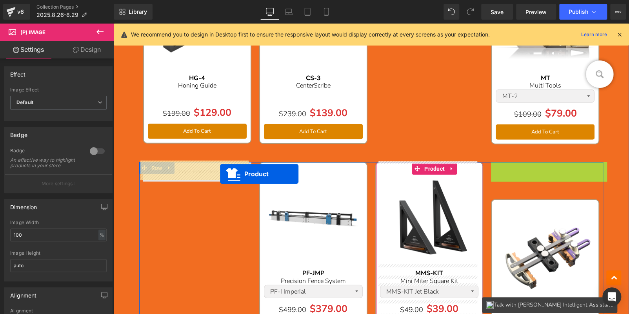
drag, startPoint x: 506, startPoint y: 171, endPoint x: 219, endPoint y: 173, distance: 287.0
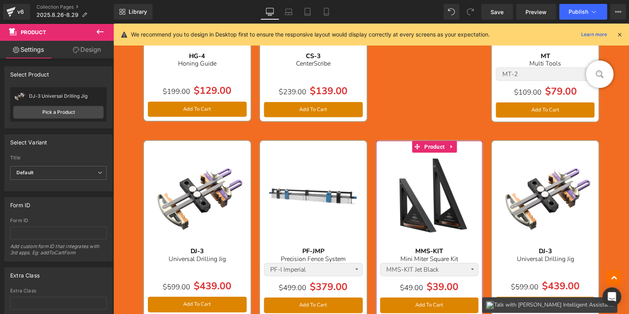
scroll to position [1202, 0]
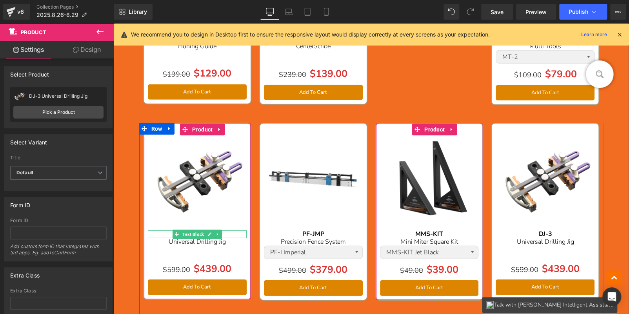
click at [231, 231] on div "DJ-3" at bounding box center [197, 233] width 99 height 7
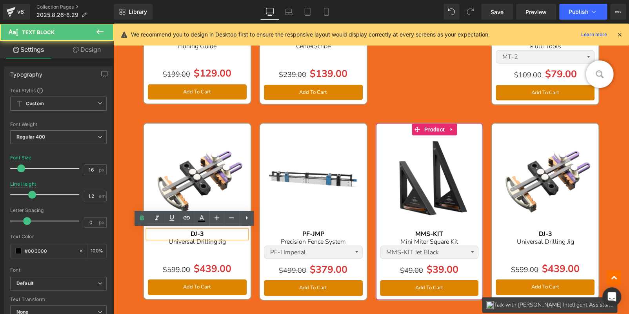
click at [231, 231] on div "DJ-3" at bounding box center [197, 233] width 99 height 7
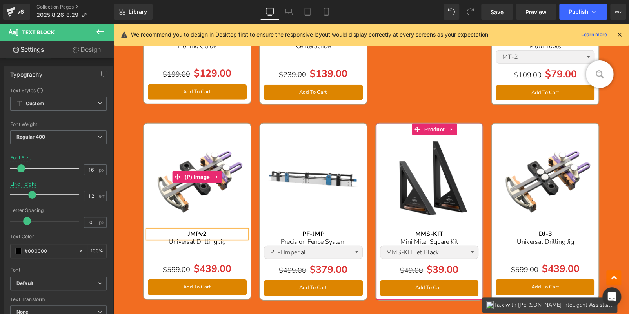
click at [178, 131] on img at bounding box center [197, 176] width 99 height 99
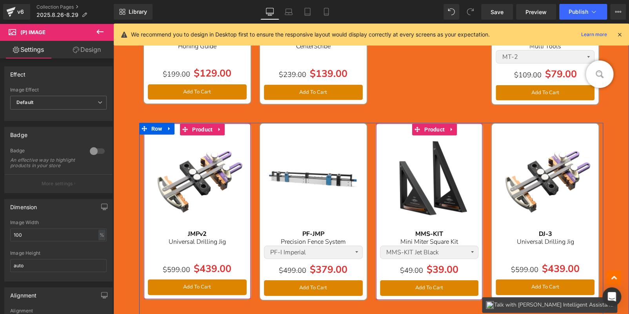
drag, startPoint x: 205, startPoint y: 132, endPoint x: 129, endPoint y: 116, distance: 76.9
click at [205, 132] on span "Product" at bounding box center [202, 129] width 24 height 12
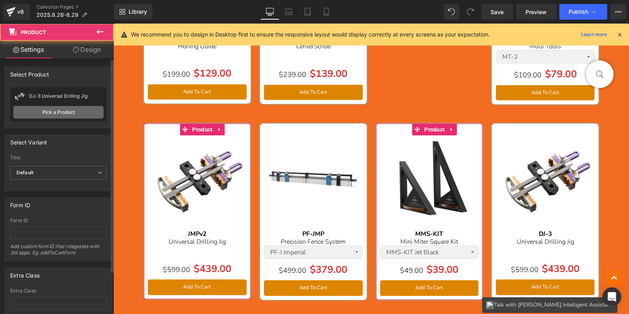
click at [73, 107] on link "Pick a Product" at bounding box center [58, 112] width 90 height 13
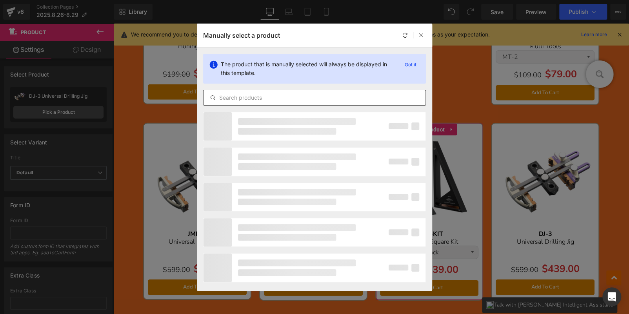
click at [251, 99] on input "text" at bounding box center [314, 97] width 222 height 9
paste input "JMPv2"
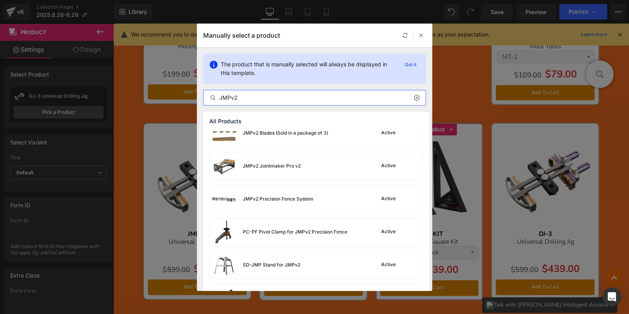
scroll to position [78, 0]
type input "JMPv2"
click at [327, 170] on div "JMPv2 Jointmaker Pro v2 Active" at bounding box center [316, 164] width 212 height 27
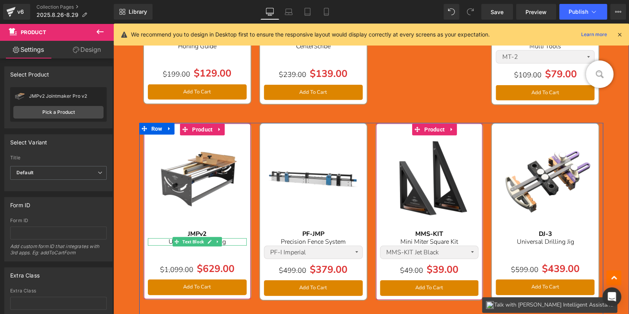
click at [238, 240] on p "Universal Drilling Jig" at bounding box center [197, 241] width 99 height 7
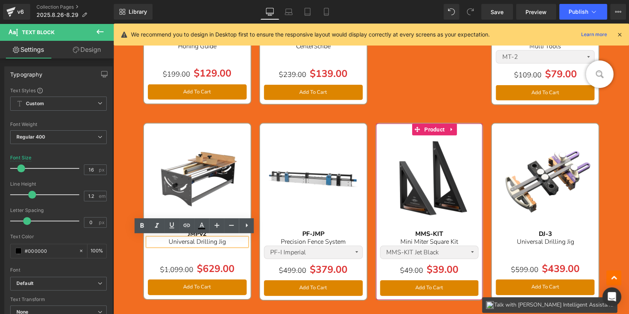
click at [234, 241] on p "Universal Drilling Jig" at bounding box center [197, 241] width 99 height 7
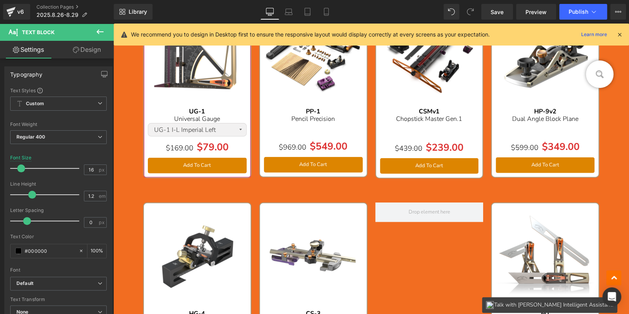
scroll to position [927, 0]
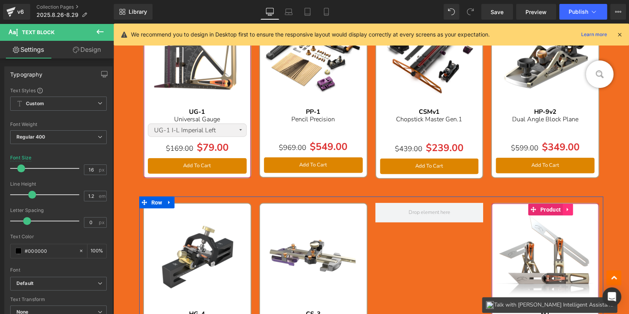
click at [566, 208] on icon at bounding box center [567, 210] width 2 height 4
drag, startPoint x: 558, startPoint y: 207, endPoint x: 556, endPoint y: 202, distance: 5.6
click at [560, 207] on icon at bounding box center [562, 209] width 5 height 5
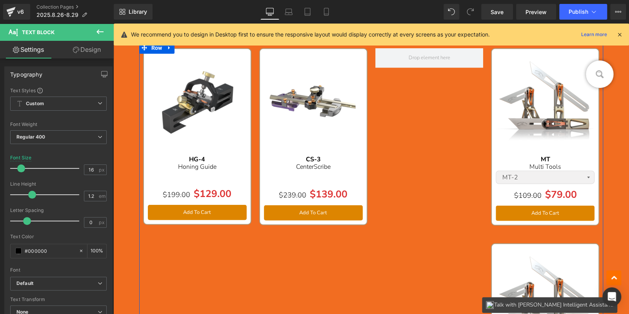
scroll to position [1034, 0]
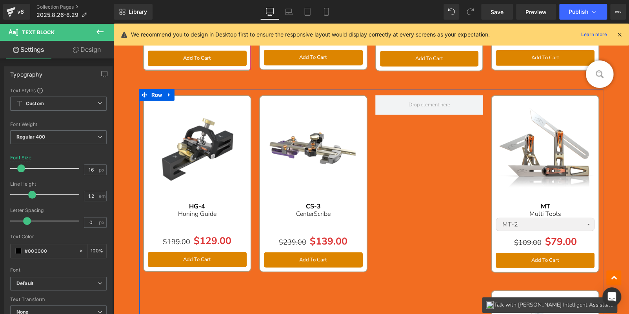
click at [521, 118] on img at bounding box center [545, 149] width 99 height 99
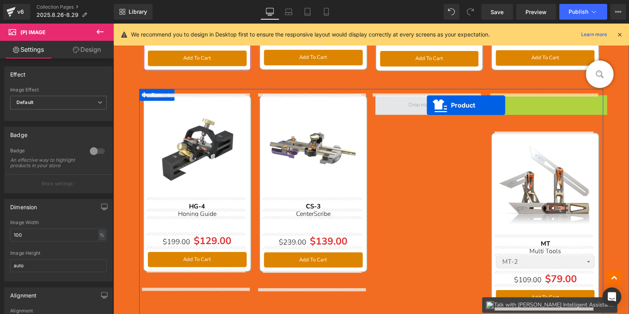
drag, startPoint x: 516, startPoint y: 100, endPoint x: 542, endPoint y: 28, distance: 76.9
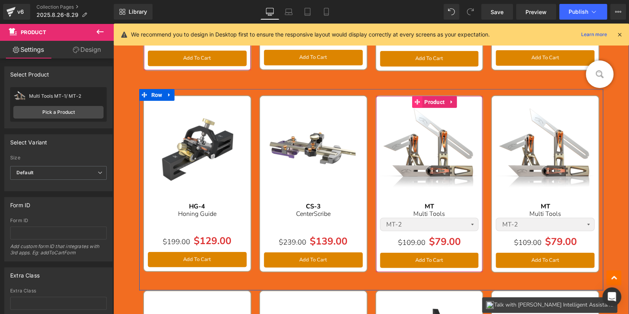
click at [434, 102] on span "Product" at bounding box center [434, 102] width 24 height 12
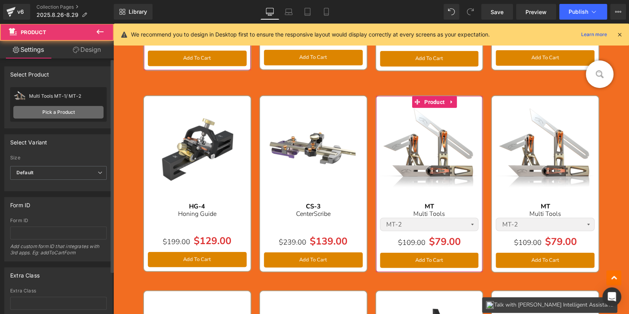
click at [83, 108] on link "Pick a Product" at bounding box center [58, 112] width 90 height 13
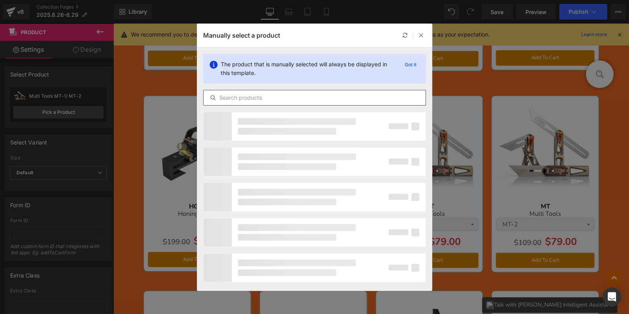
click at [253, 102] on div at bounding box center [314, 98] width 223 height 16
click at [256, 97] on input "text" at bounding box center [314, 97] width 222 height 9
paste input "AS-24v3"
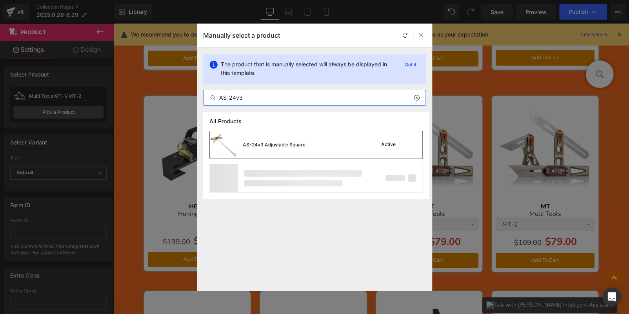
type input "AS-24v3"
drag, startPoint x: 339, startPoint y: 146, endPoint x: 335, endPoint y: 190, distance: 44.0
click at [339, 146] on div "AS-24v3 Adjustable Square Active" at bounding box center [316, 144] width 212 height 27
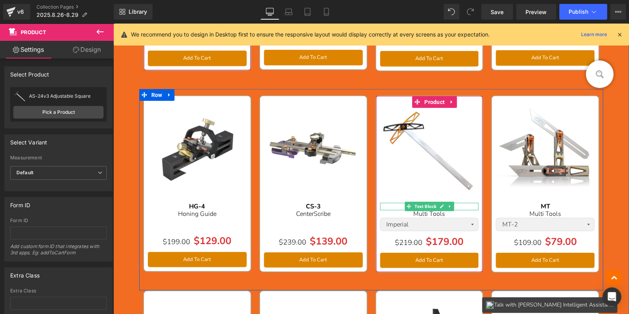
click at [471, 205] on p "MT" at bounding box center [429, 206] width 99 height 7
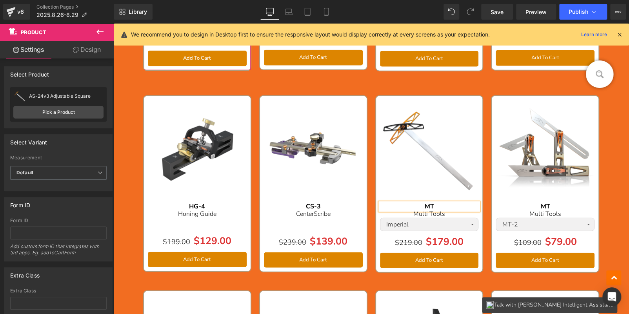
click at [471, 205] on p "MT" at bounding box center [429, 206] width 99 height 7
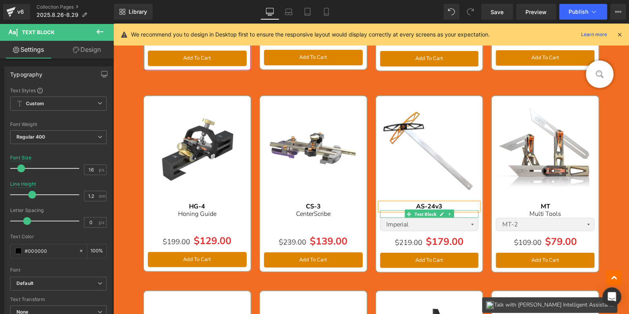
click at [472, 212] on p "Multi Tools" at bounding box center [429, 213] width 99 height 7
click at [471, 212] on p "Multi Tools" at bounding box center [429, 213] width 99 height 7
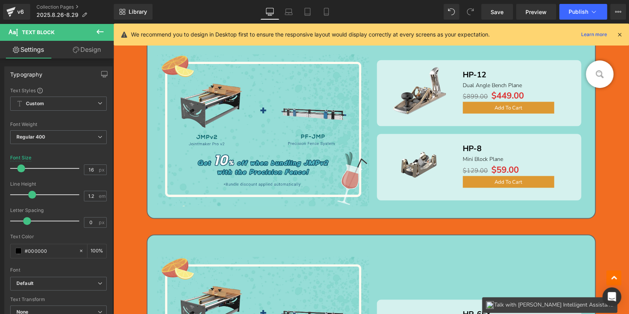
scroll to position [681, 0]
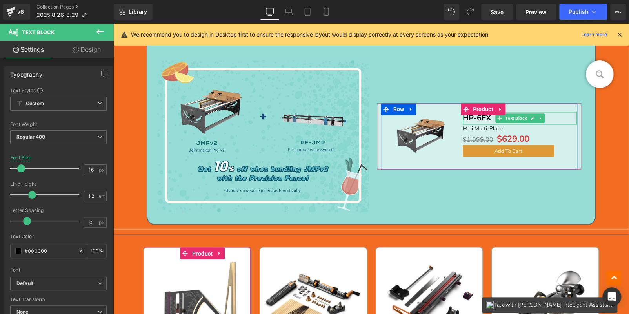
click at [549, 119] on p "HP-6FX" at bounding box center [520, 118] width 114 height 13
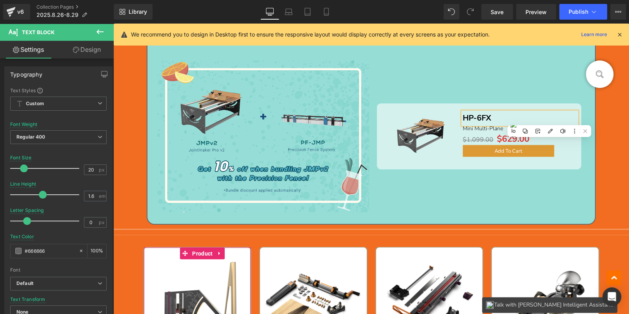
drag, startPoint x: 419, startPoint y: 84, endPoint x: 419, endPoint y: 114, distance: 30.2
click at [419, 84] on div "Sale Off (P) Image HP-6FX Text Block Mini Multi-Plane Text Block $1,099.00 $629…" at bounding box center [479, 136] width 216 height 152
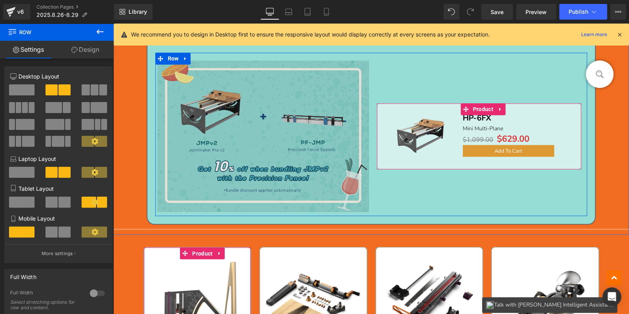
drag, startPoint x: 475, startPoint y: 109, endPoint x: 236, endPoint y: 120, distance: 239.0
click at [476, 109] on span "Product" at bounding box center [483, 109] width 24 height 12
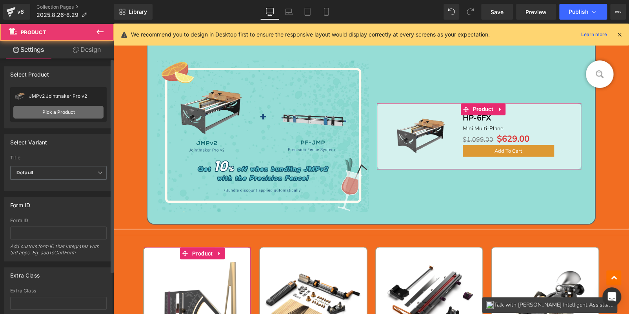
click at [39, 112] on link "Pick a Product" at bounding box center [58, 112] width 90 height 13
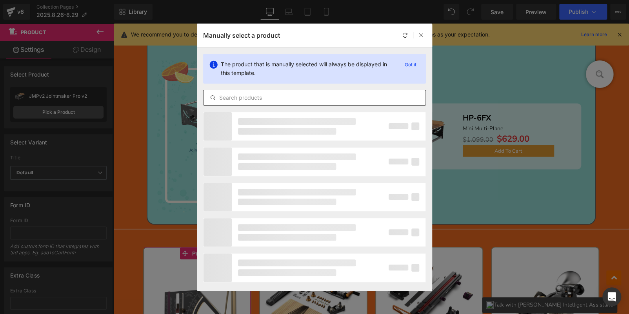
click at [262, 100] on input "text" at bounding box center [314, 97] width 222 height 9
paste input "HP-6FX"
type input "HP-6FX"
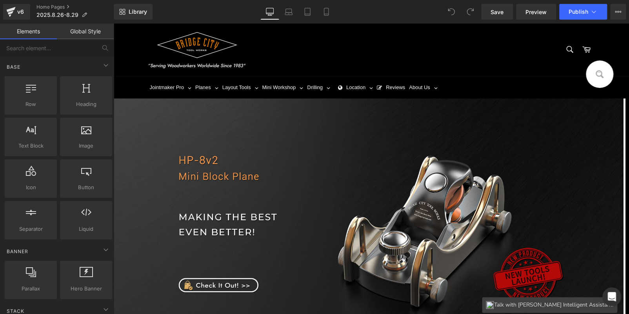
click at [338, 45] on div at bounding box center [297, 49] width 298 height 37
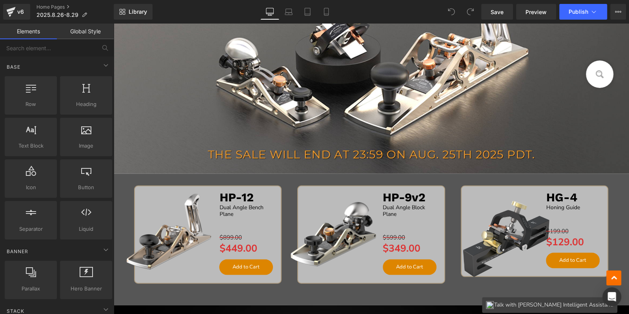
scroll to position [666, 0]
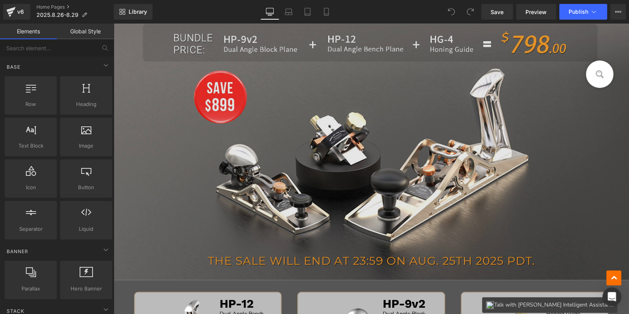
drag, startPoint x: 350, startPoint y: 143, endPoint x: 343, endPoint y: 136, distance: 10.0
click at [350, 143] on img at bounding box center [371, 129] width 516 height 302
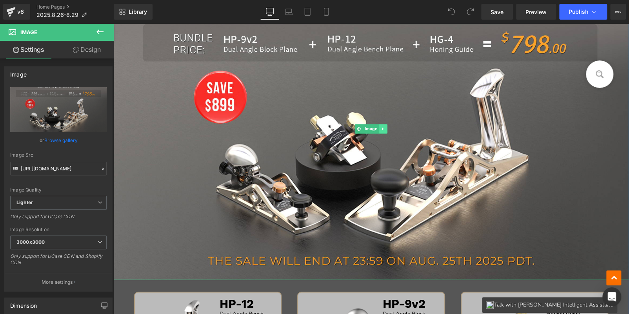
click at [381, 127] on icon at bounding box center [383, 128] width 4 height 5
click at [385, 128] on icon at bounding box center [387, 128] width 4 height 4
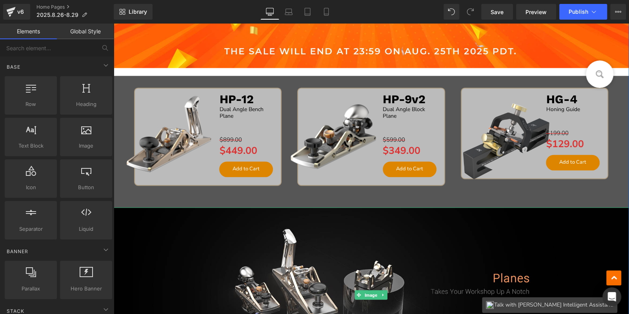
scroll to position [548, 0]
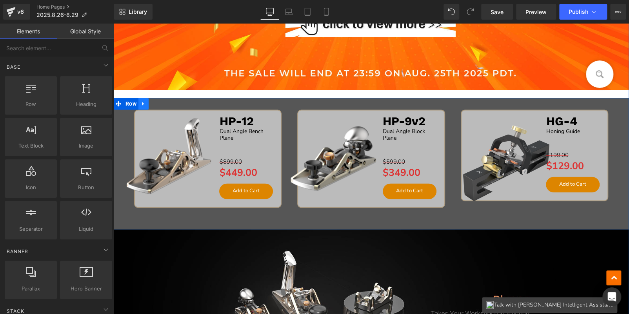
click at [144, 102] on link at bounding box center [143, 104] width 10 height 12
click at [161, 102] on icon at bounding box center [163, 103] width 5 height 5
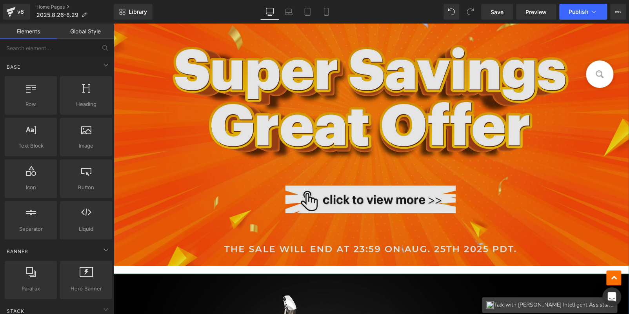
scroll to position [352, 0]
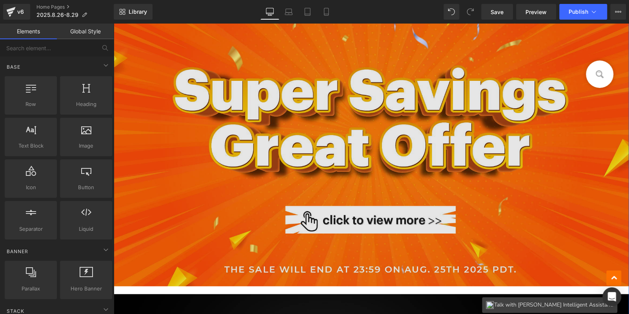
click at [285, 99] on img at bounding box center [371, 135] width 516 height 302
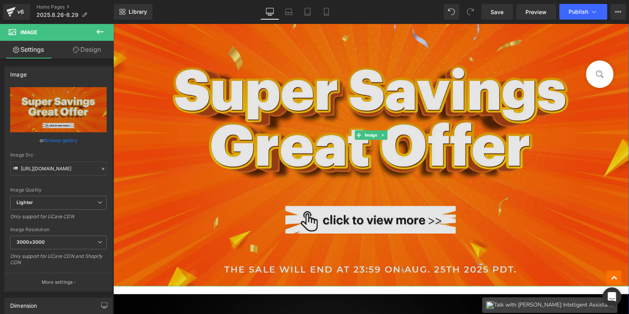
click at [233, 130] on img at bounding box center [371, 135] width 516 height 302
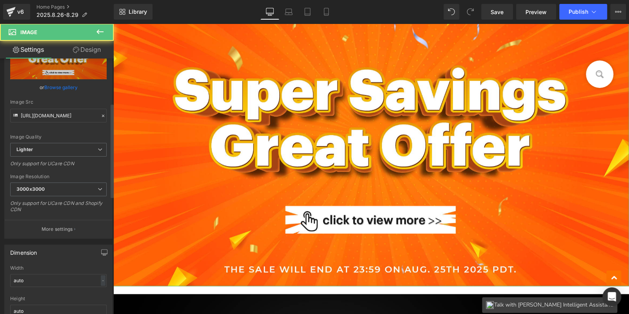
scroll to position [156, 0]
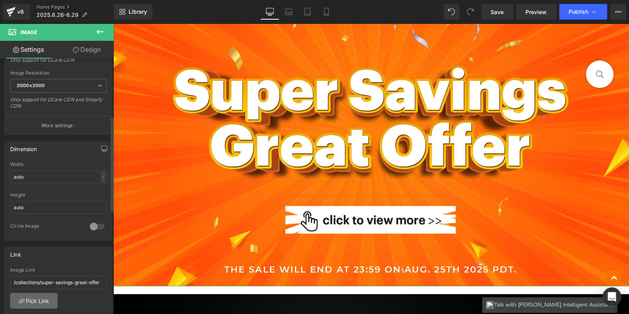
click at [33, 299] on link "Pick Link" at bounding box center [33, 300] width 47 height 16
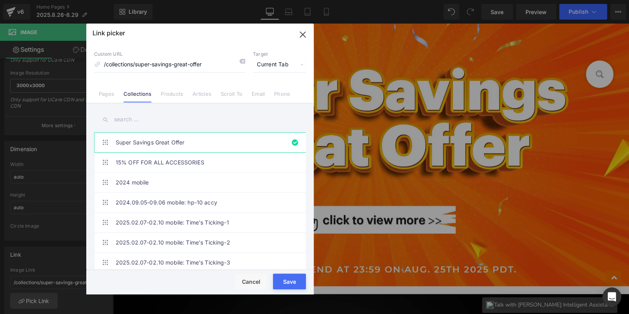
click at [0, 0] on input "text" at bounding box center [0, 0] width 0 height 0
paste input "More Tools, More Cool"
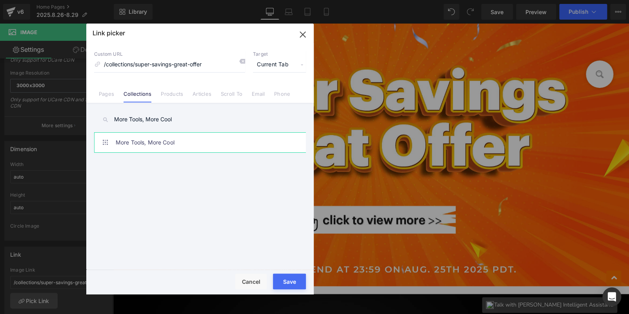
type input "More Tools, More Cool"
click at [183, 134] on link "More Tools, More Cool" at bounding box center [202, 143] width 172 height 20
type input "/collections/more-tools-more-cool"
click at [0, 0] on button "Save" at bounding box center [0, 0] width 0 height 0
type input "/collections/more-tools-more-cool"
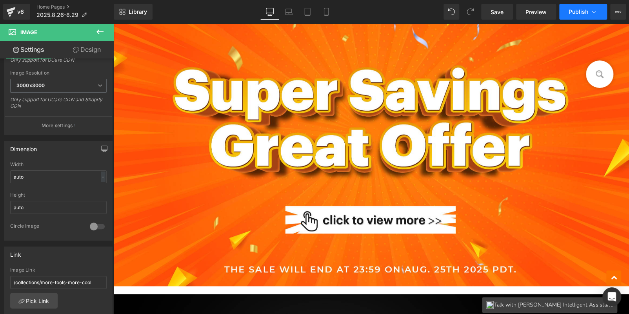
click at [574, 11] on span "Publish" at bounding box center [578, 12] width 20 height 6
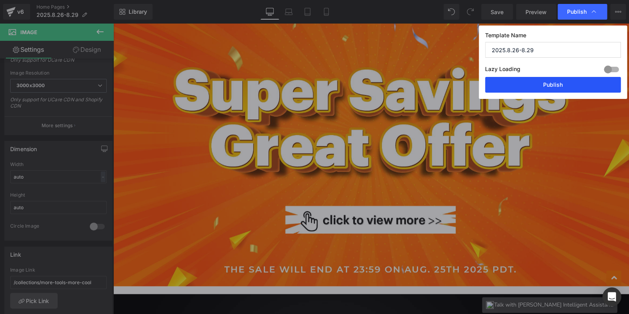
click at [0, 0] on button "Publish" at bounding box center [0, 0] width 0 height 0
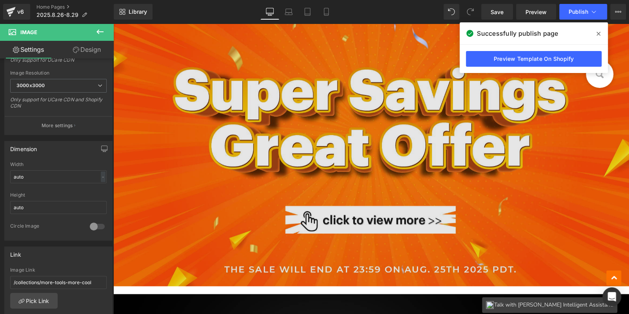
scroll to position [588, 0]
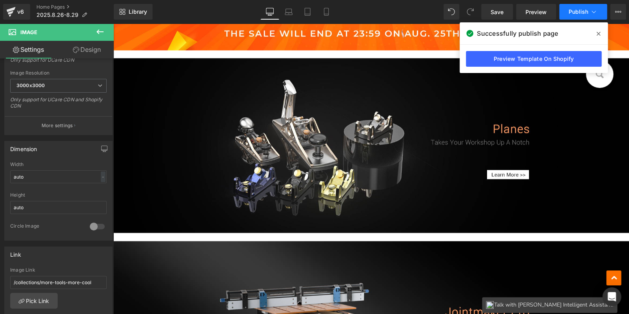
click at [574, 13] on span "Publish" at bounding box center [578, 12] width 20 height 6
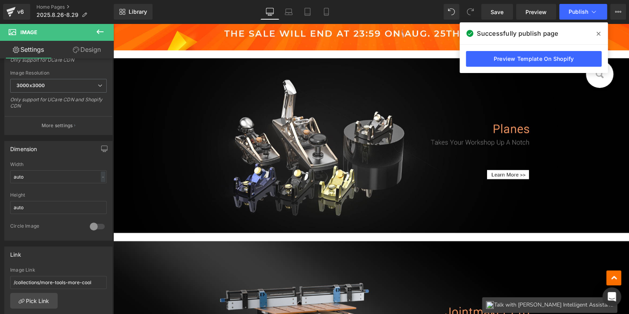
scroll to position [352, 0]
